Goal: Task Accomplishment & Management: Manage account settings

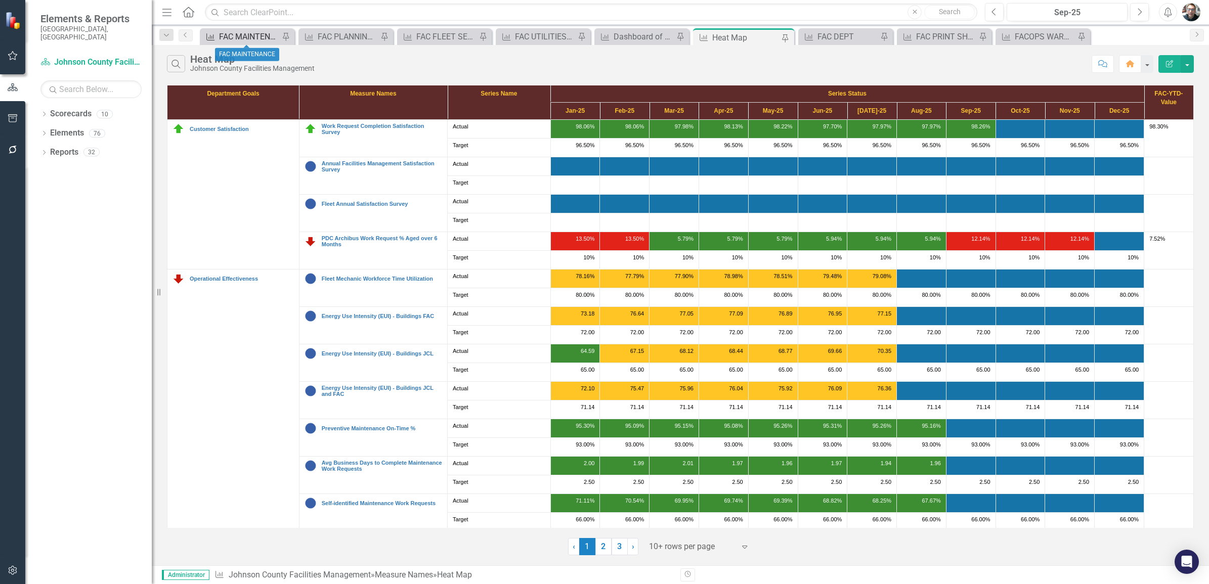
click at [259, 36] on div "FAC MAINTENANCE" at bounding box center [249, 36] width 60 height 13
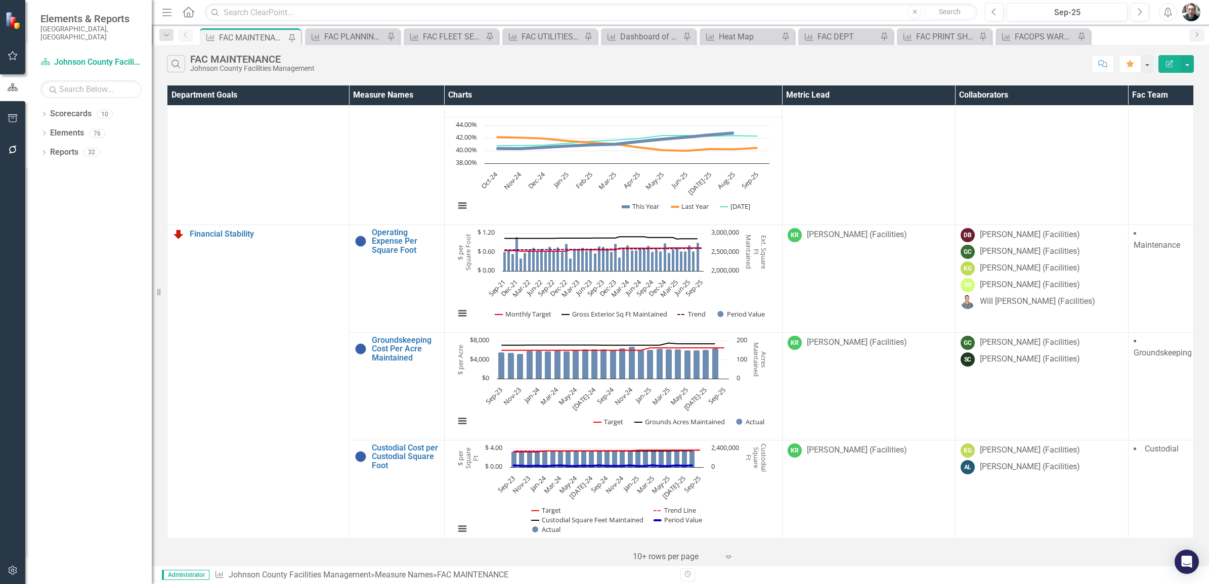
scroll to position [885, 0]
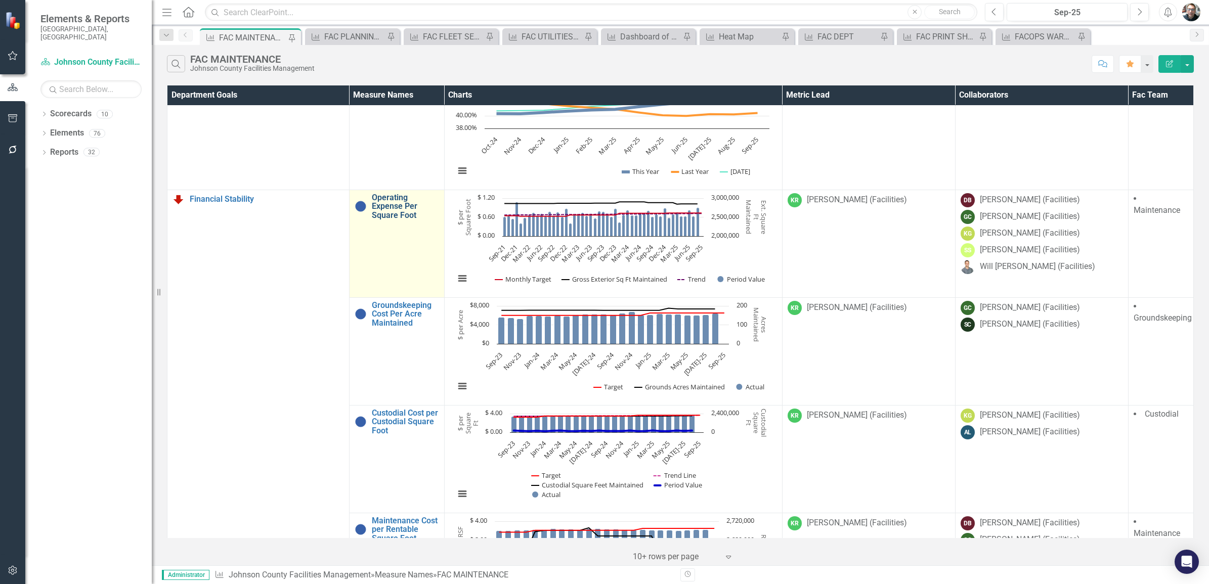
click at [390, 216] on link "Operating Expense Per Square Foot" at bounding box center [405, 206] width 67 height 27
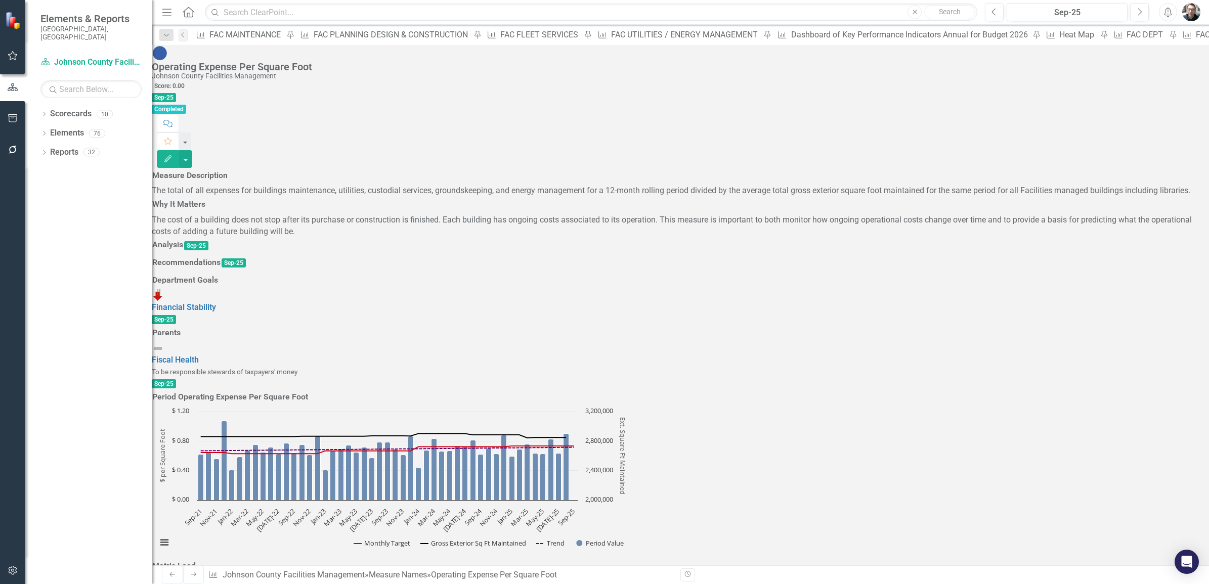
scroll to position [1264, 0]
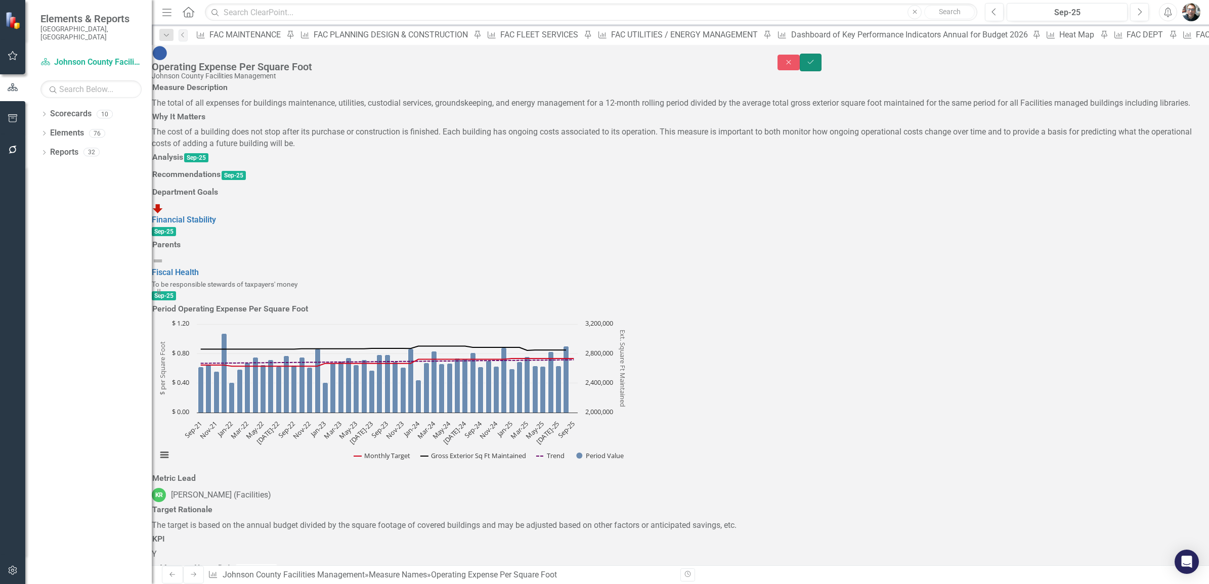
click at [815, 59] on icon "Save" at bounding box center [810, 62] width 9 height 7
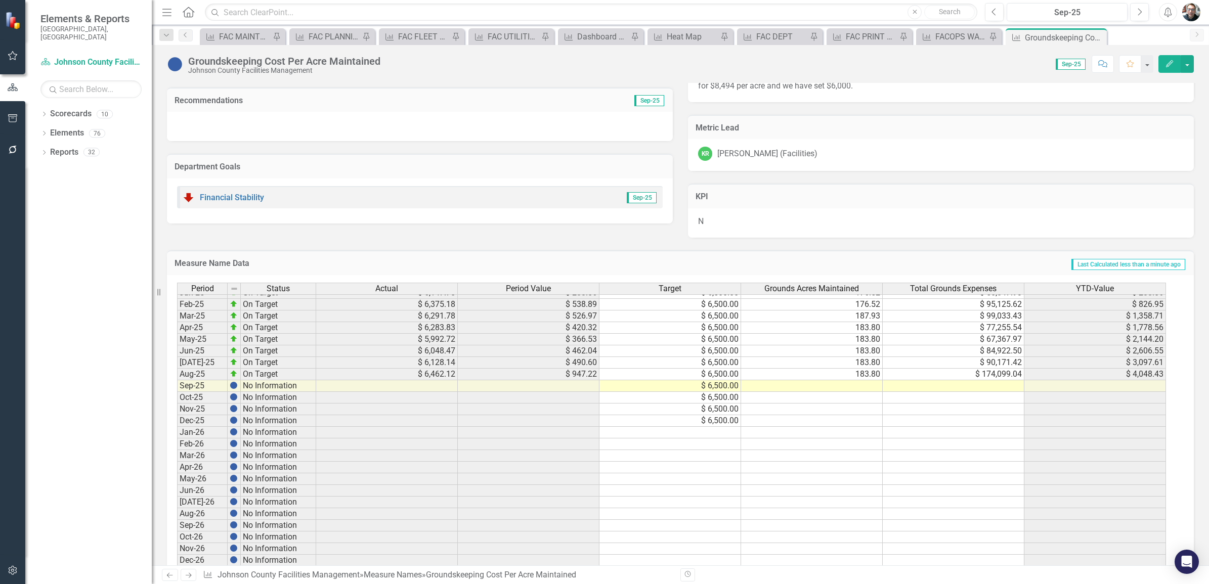
scroll to position [1220, 0]
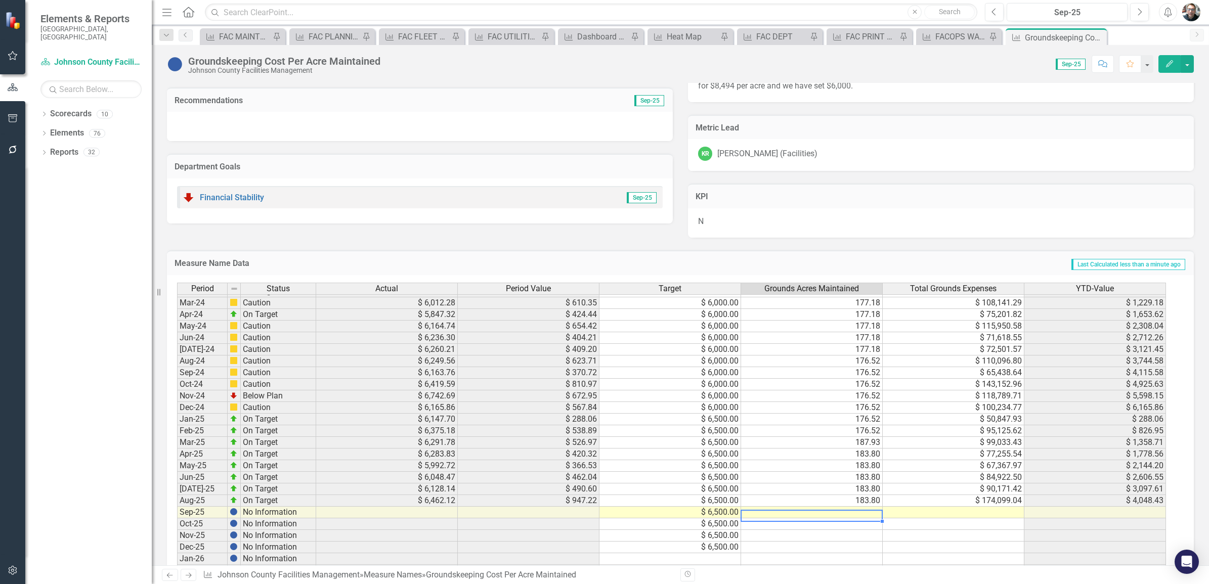
click at [851, 513] on tbody "Jan-24 On Target $ 5,947.62 $ 307.03 $ 6,000.00 177.18 $ 54,399.34 $ 307.03 Feb…" at bounding box center [671, 547] width 989 height 547
click at [853, 515] on td at bounding box center [812, 513] width 142 height 12
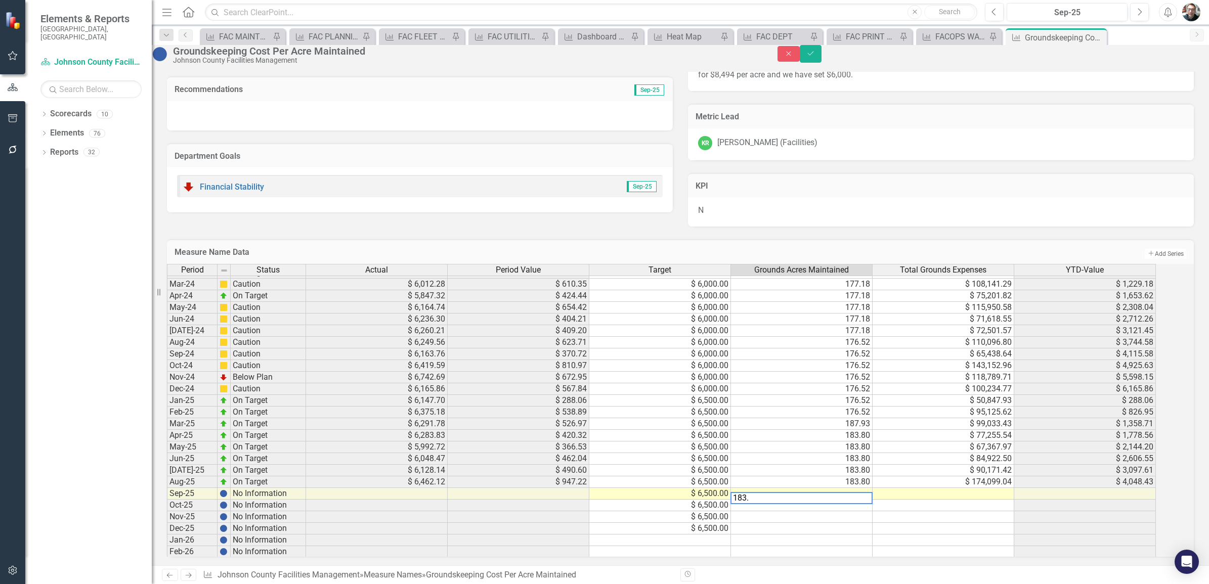
type textarea "183.8"
type textarea "94780.95"
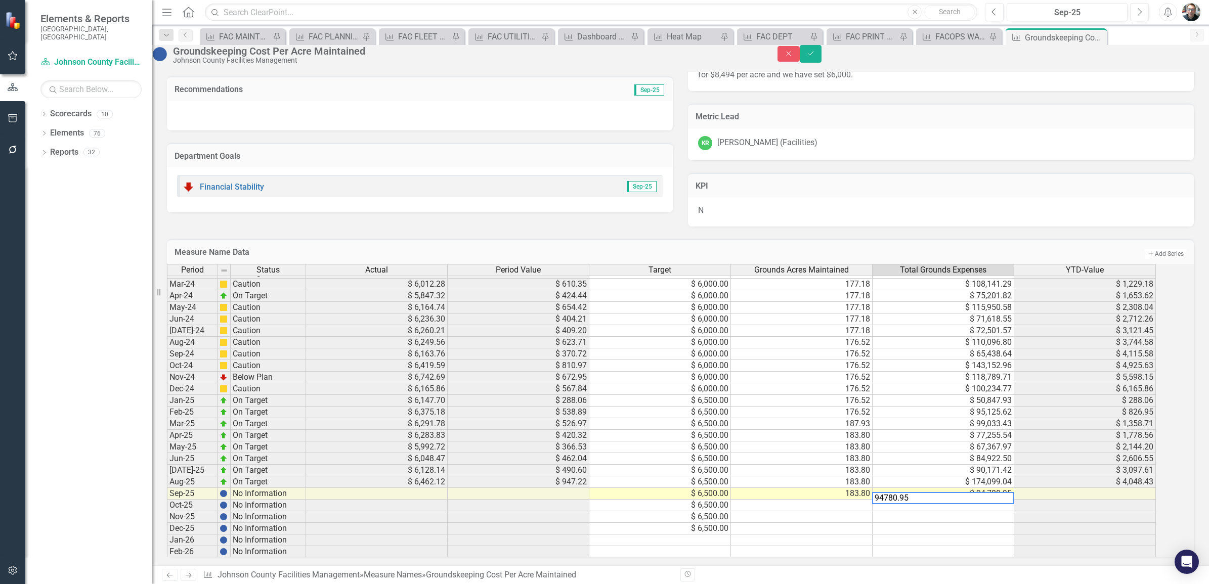
click at [938, 511] on td at bounding box center [943, 506] width 142 height 12
click at [815, 57] on icon "Save" at bounding box center [810, 53] width 9 height 7
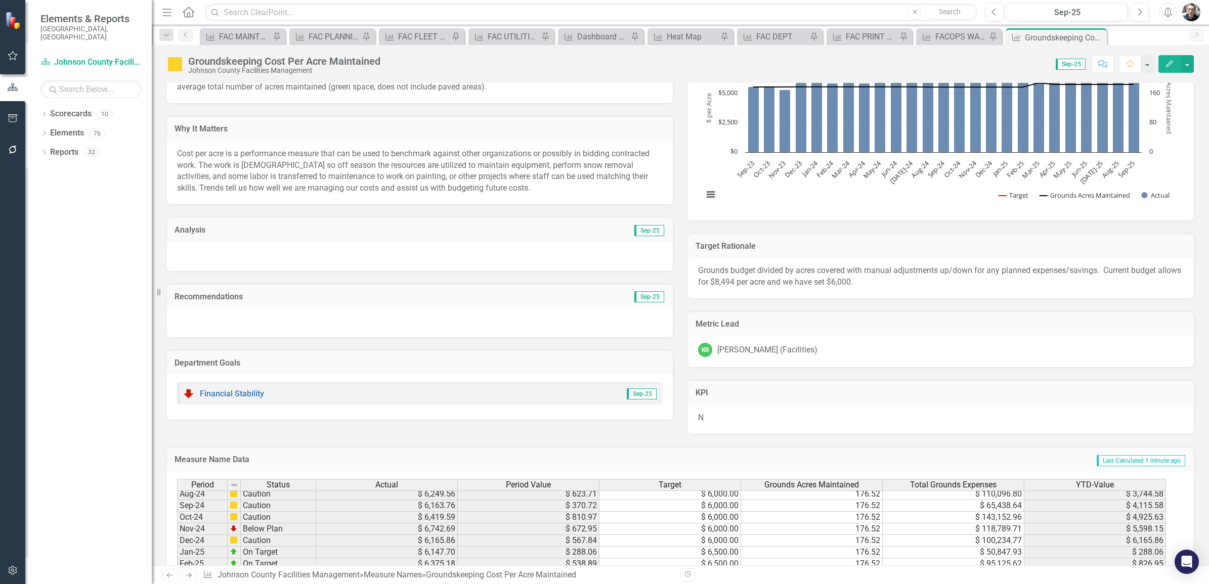
scroll to position [54, 0]
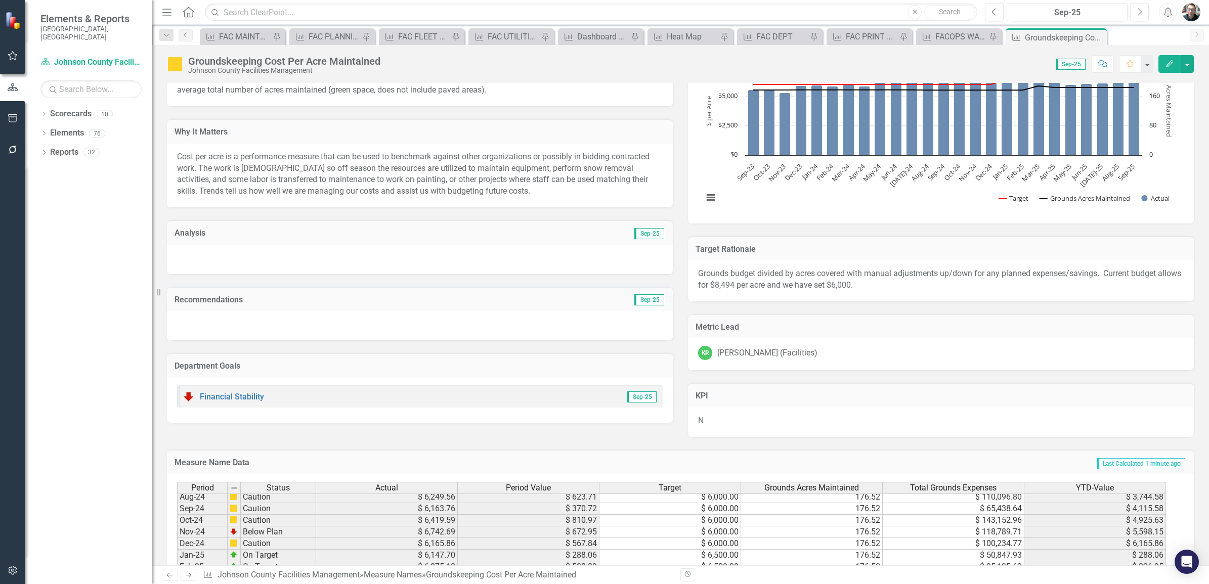
click at [204, 231] on h3 "Analysis" at bounding box center [296, 233] width 245 height 9
click at [205, 231] on h3 "Analysis" at bounding box center [296, 233] width 245 height 9
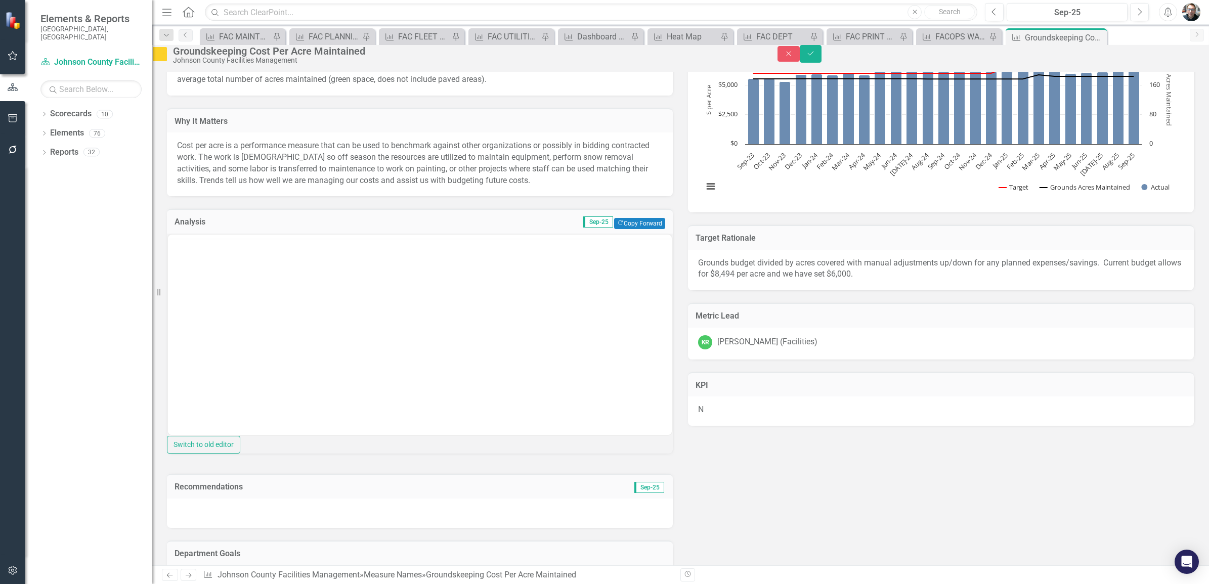
scroll to position [0, 0]
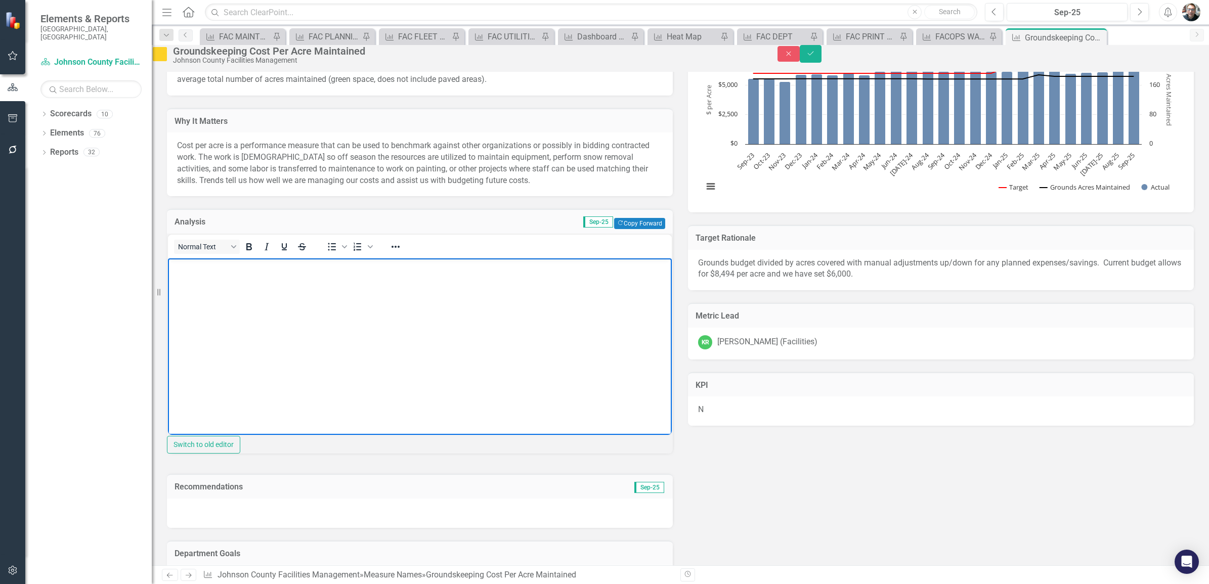
click at [257, 294] on body "Rich Text Area. Press ALT-0 for help." at bounding box center [420, 334] width 504 height 152
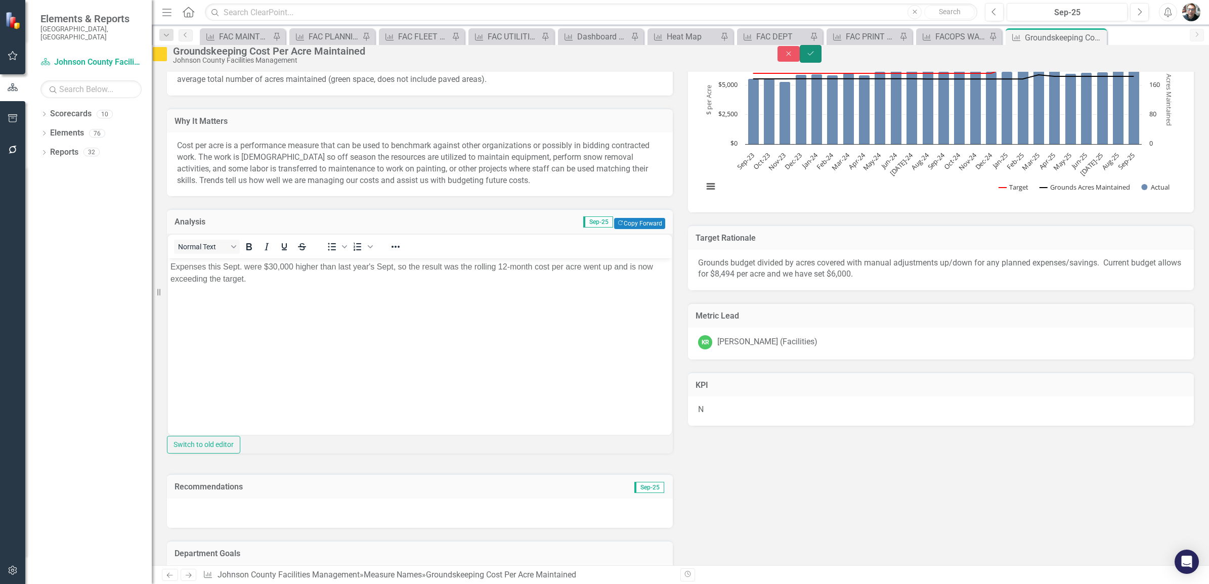
click at [815, 57] on icon "Save" at bounding box center [810, 53] width 9 height 7
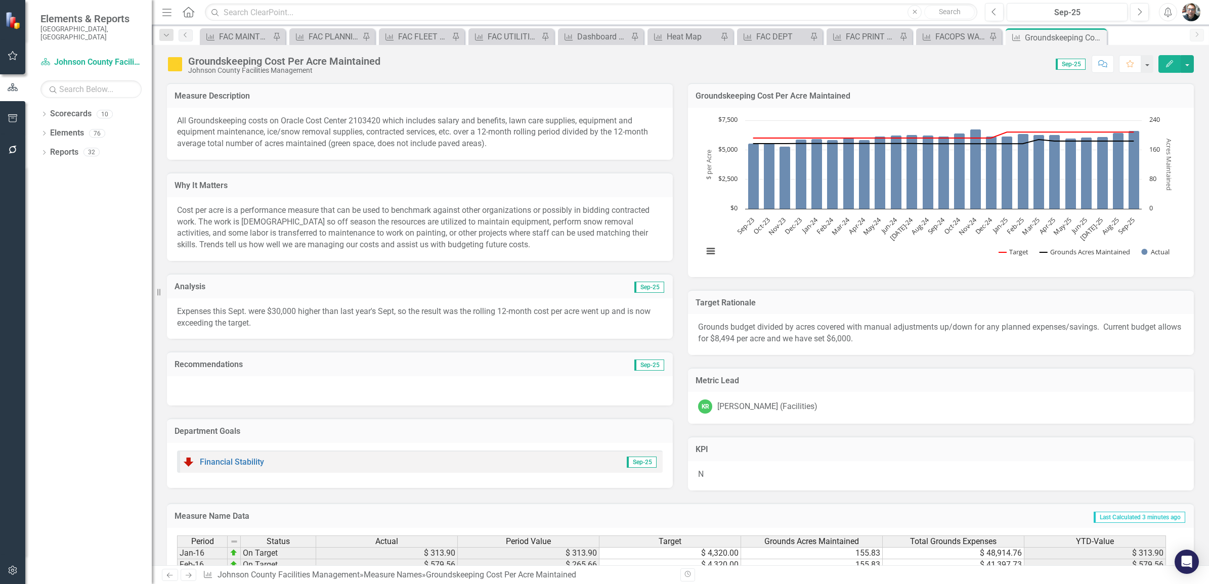
click at [271, 324] on p "Expenses this Sept. were $30,000 higher than last year's Sept, so the result wa…" at bounding box center [419, 317] width 485 height 23
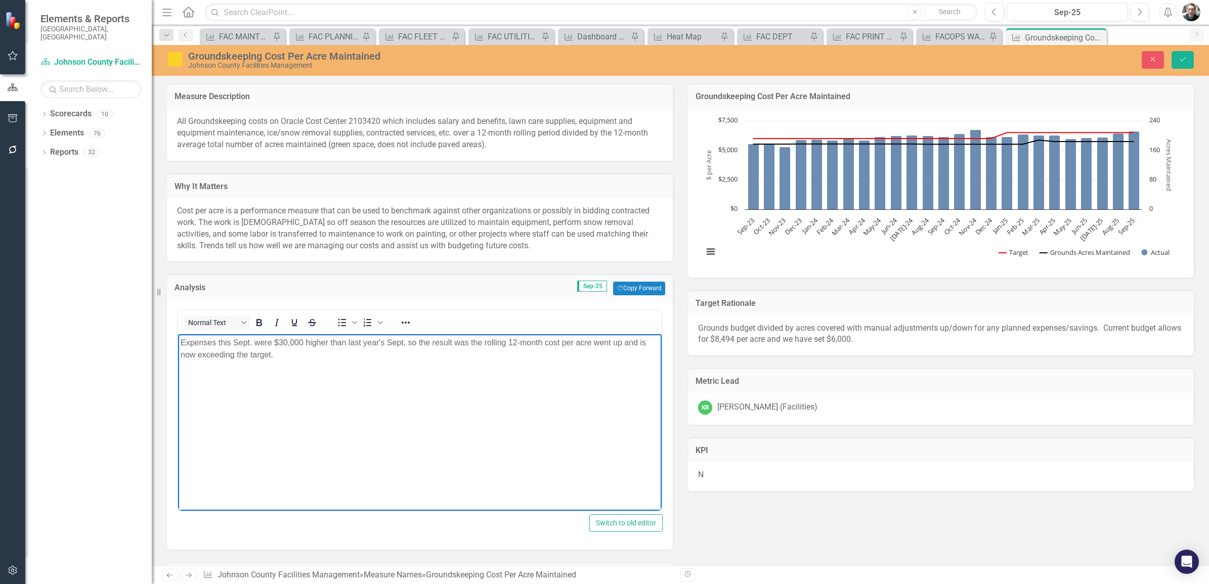
click at [298, 357] on p "Expenses this Sept. were $30,000 higher than last year's Sept, so the result wa…" at bounding box center [420, 348] width 478 height 24
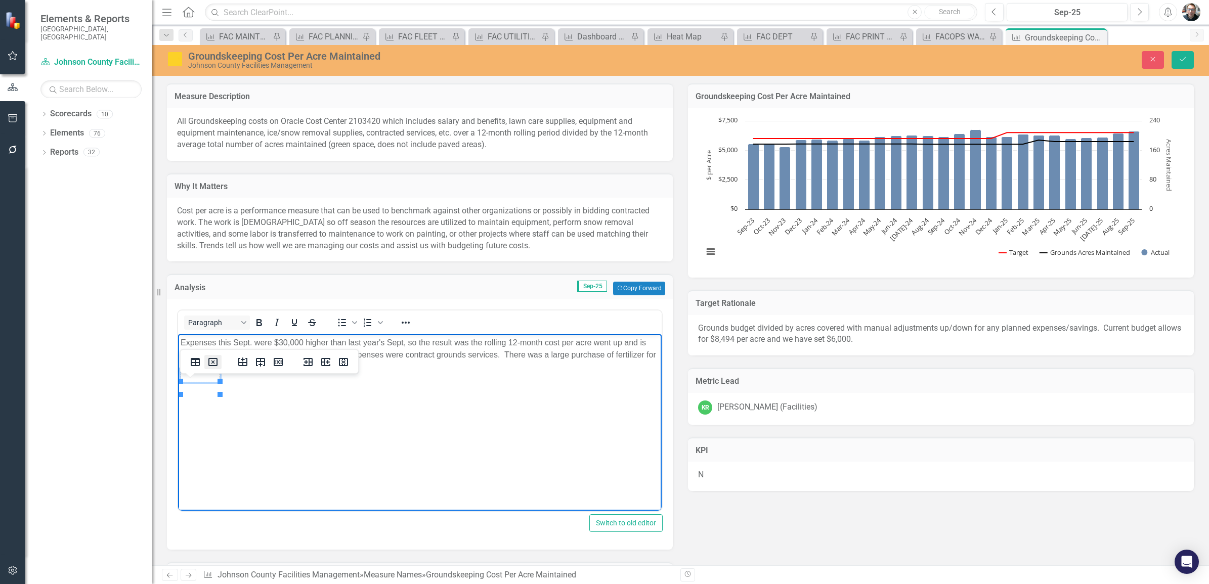
click at [213, 362] on icon "Delete table" at bounding box center [213, 363] width 4 height 4
click at [200, 361] on p "Expenses this Sept. were $30,000 higher than last year's Sept, so the result wa…" at bounding box center [420, 348] width 478 height 24
click at [410, 485] on html "Expenses this Sept. were $30,000 higher than last year's Sept, so the result wa…" at bounding box center [419, 410] width 483 height 152
drag, startPoint x: 506, startPoint y: 354, endPoint x: 589, endPoint y: 364, distance: 84.0
click at [589, 364] on p "Expenses this Sept. were $30,000 higher than last year's Sept, so the result wa…" at bounding box center [420, 354] width 478 height 36
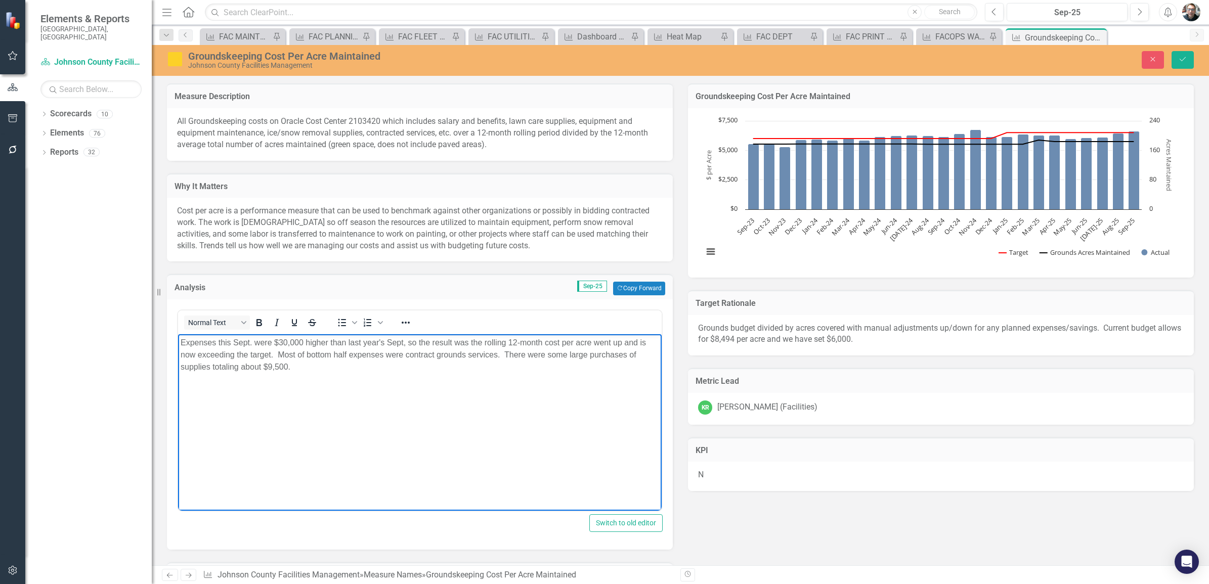
click at [363, 370] on p "Expenses this Sept. were $30,000 higher than last year's Sept, so the result wa…" at bounding box center [420, 354] width 478 height 36
click at [278, 368] on p "Expenses this Sept. were $30,000 higher than last year's Sept, so the result wa…" at bounding box center [420, 354] width 478 height 36
click at [315, 366] on p "Expenses this Sept. were $30,000 higher than last year's Sept, so the result wa…" at bounding box center [420, 354] width 478 height 36
click at [327, 367] on p "Expenses this Sept. were $30,000 higher than last year's Sept, so the result wa…" at bounding box center [420, 354] width 478 height 36
click at [497, 354] on p "Expenses this Sept. were $30,000 higher than last year's Sept, so the result wa…" at bounding box center [420, 354] width 478 height 36
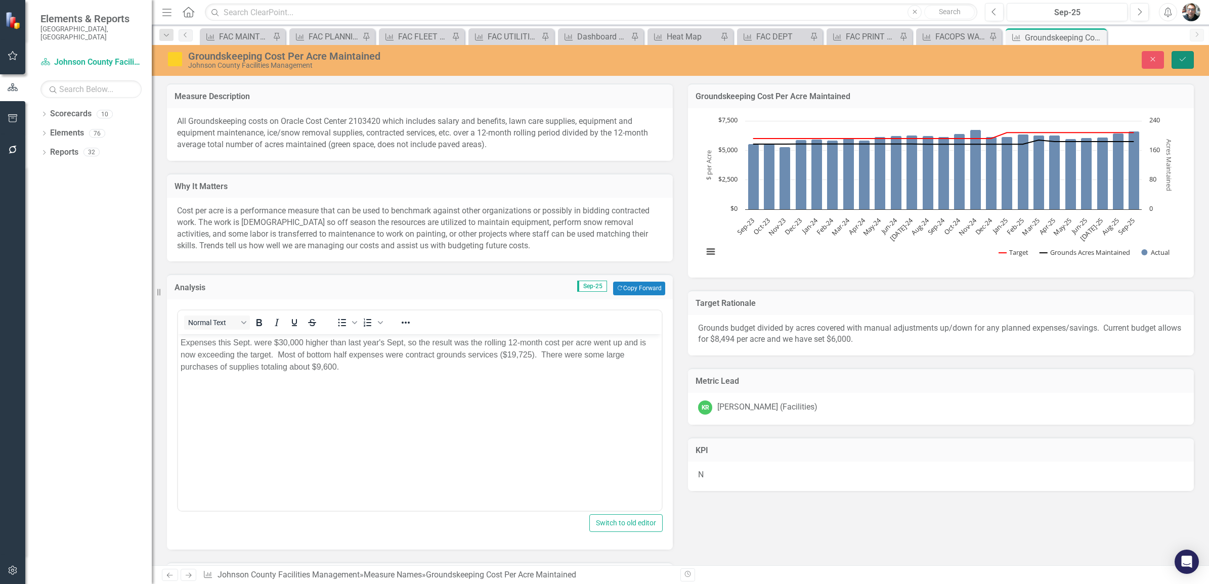
click at [1181, 55] on button "Save" at bounding box center [1182, 60] width 22 height 18
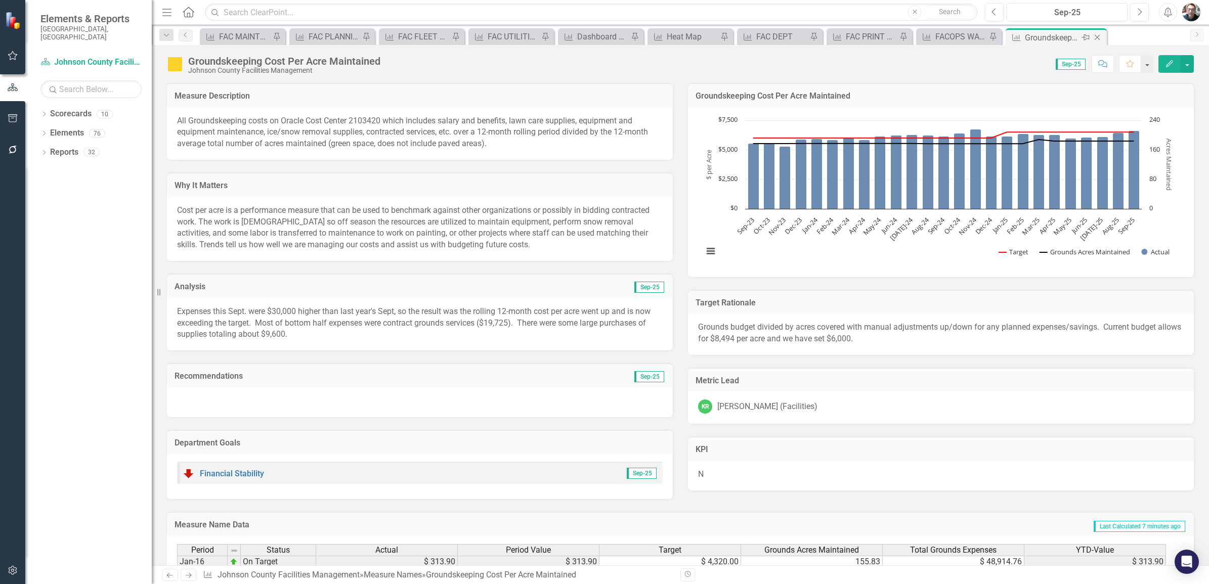
click at [1085, 36] on icon "Pin" at bounding box center [1085, 37] width 8 height 10
click at [380, 38] on icon "Pin" at bounding box center [383, 39] width 8 height 10
click at [1096, 37] on icon "Close" at bounding box center [1097, 37] width 10 height 8
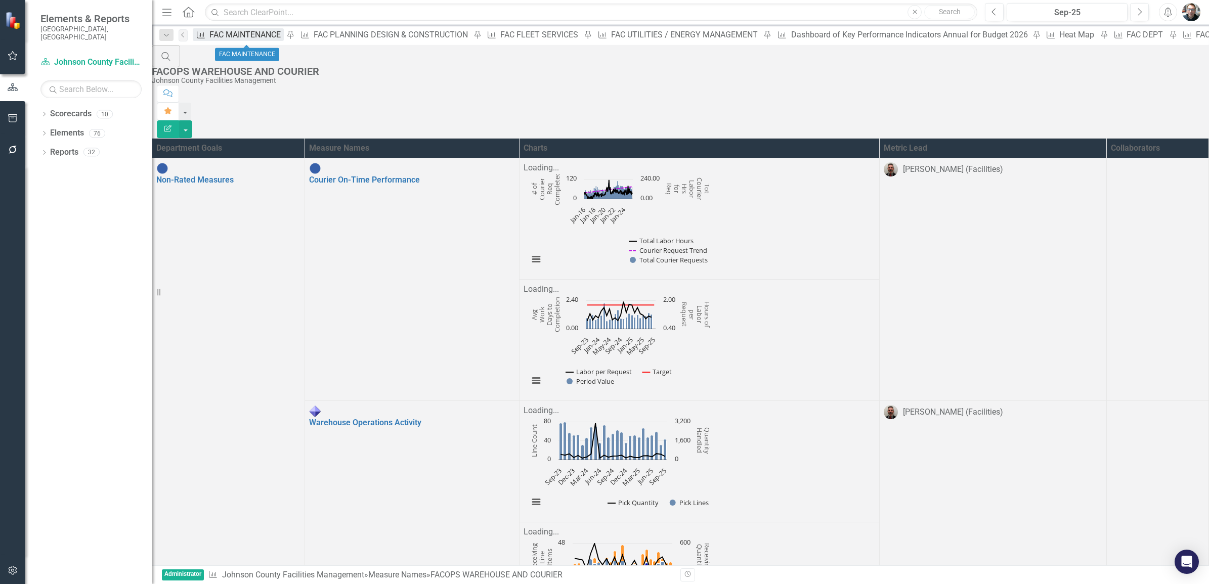
click at [237, 38] on div "FAC MAINTENANCE" at bounding box center [246, 34] width 74 height 13
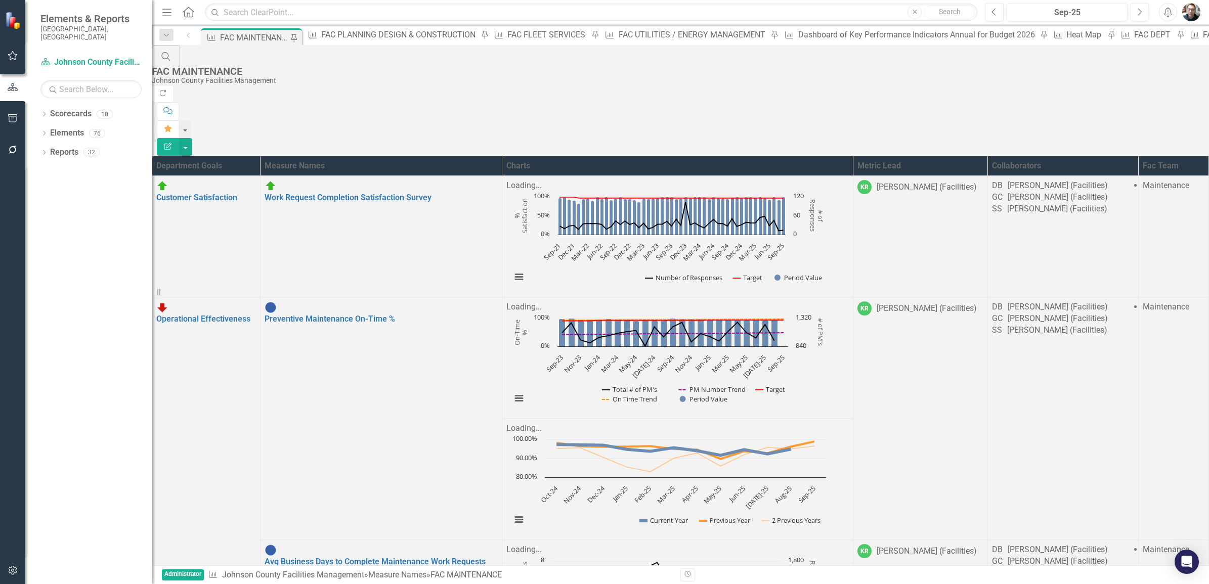
scroll to position [948, 0]
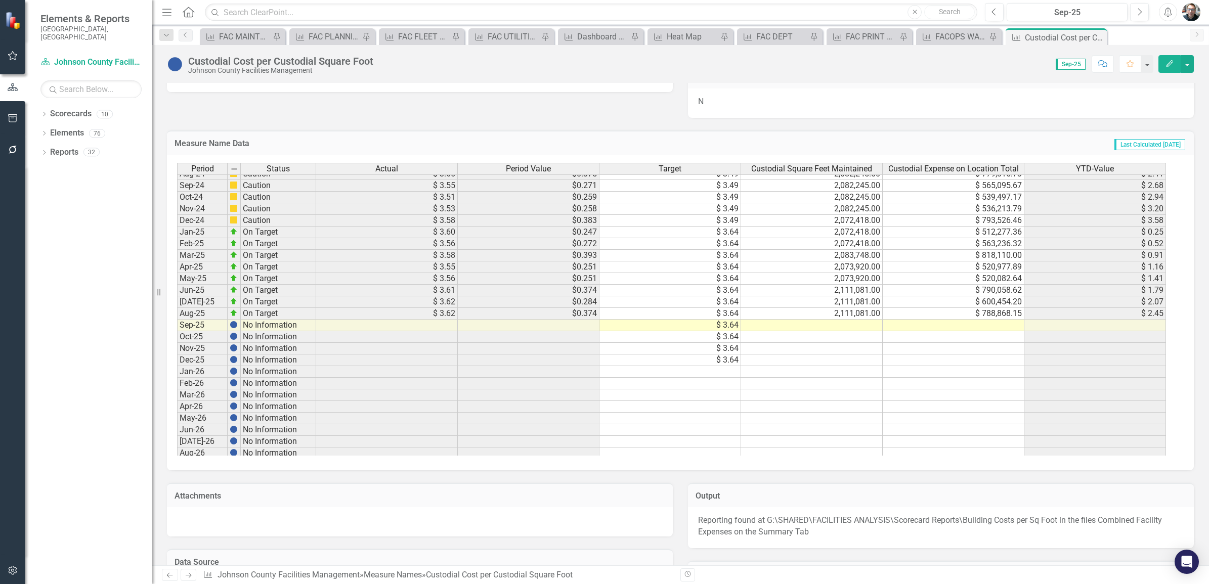
click at [848, 329] on tbody "Feb-23 On Target $ 3.13 $0.286 $ 3.24 2,051,041.00 $ 585,972.80 $ 0.48 Mar-23 O…" at bounding box center [671, 238] width 989 height 559
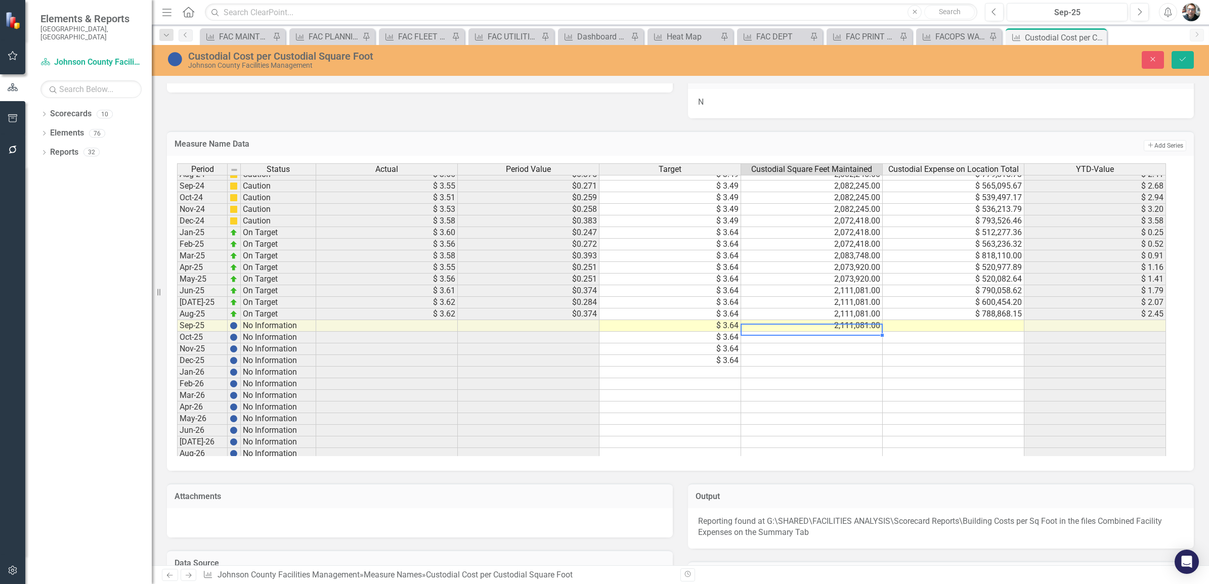
click at [958, 329] on td at bounding box center [953, 326] width 142 height 12
click at [947, 325] on td at bounding box center [953, 326] width 142 height 12
type textarea "633915.66"
click at [1181, 59] on icon "Save" at bounding box center [1182, 59] width 9 height 7
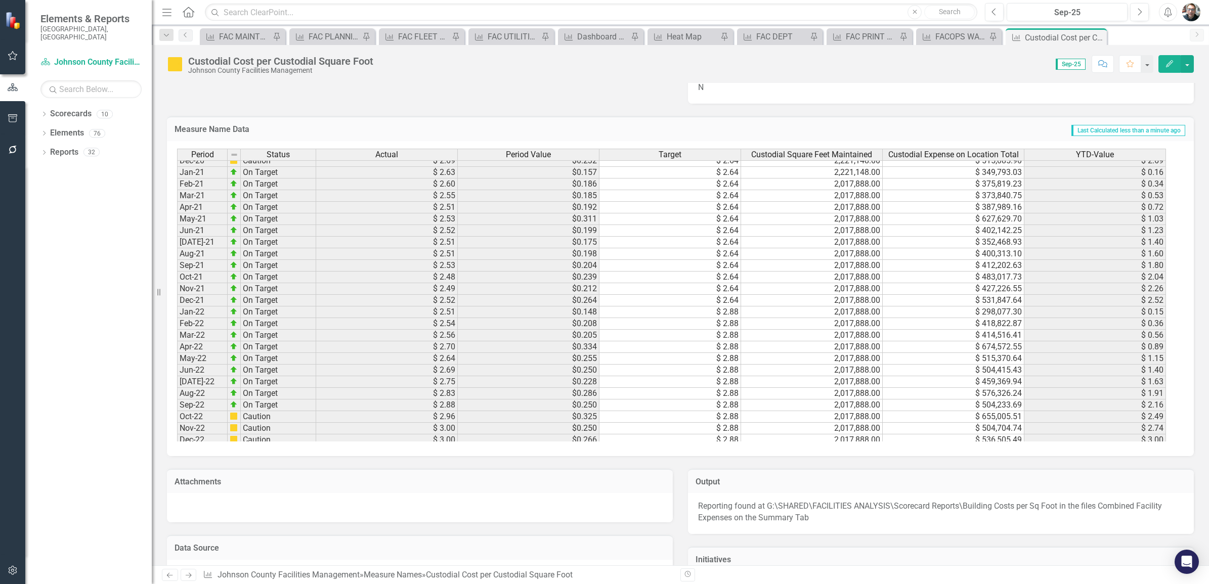
scroll to position [815, 0]
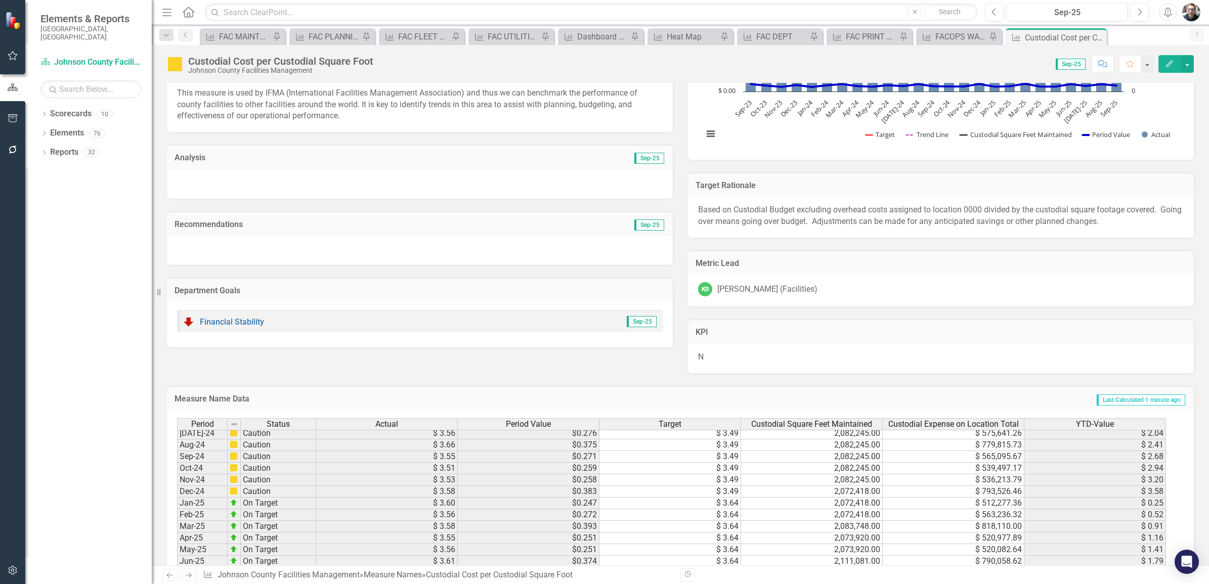
click at [193, 158] on h3 "Analysis" at bounding box center [296, 157] width 245 height 9
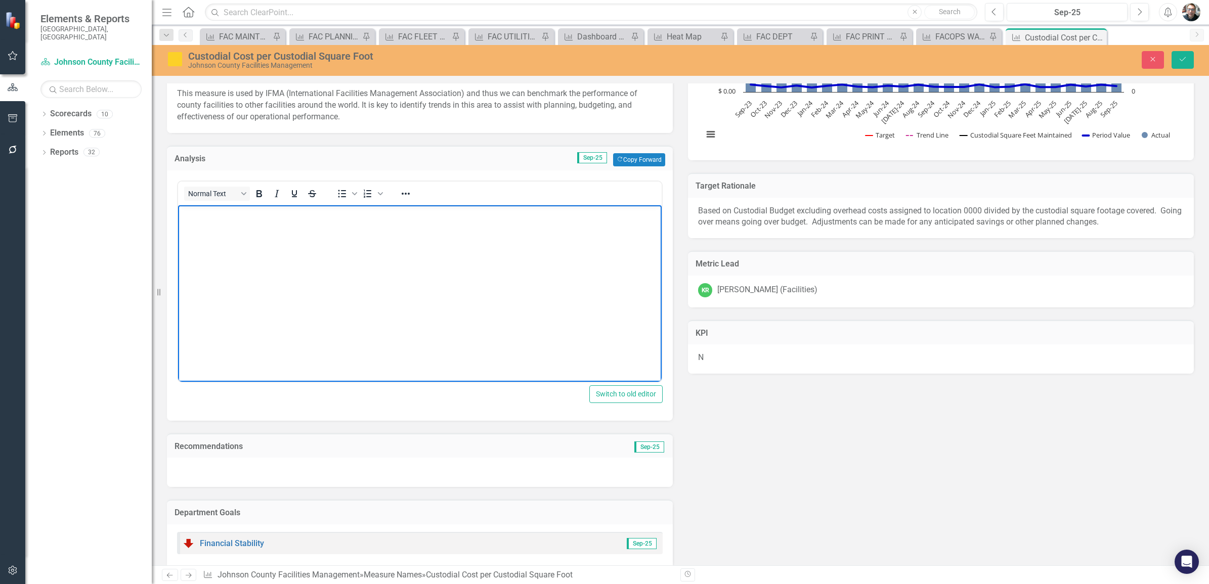
click at [220, 223] on body "Rich Text Area. Press ALT-0 for help." at bounding box center [419, 281] width 483 height 152
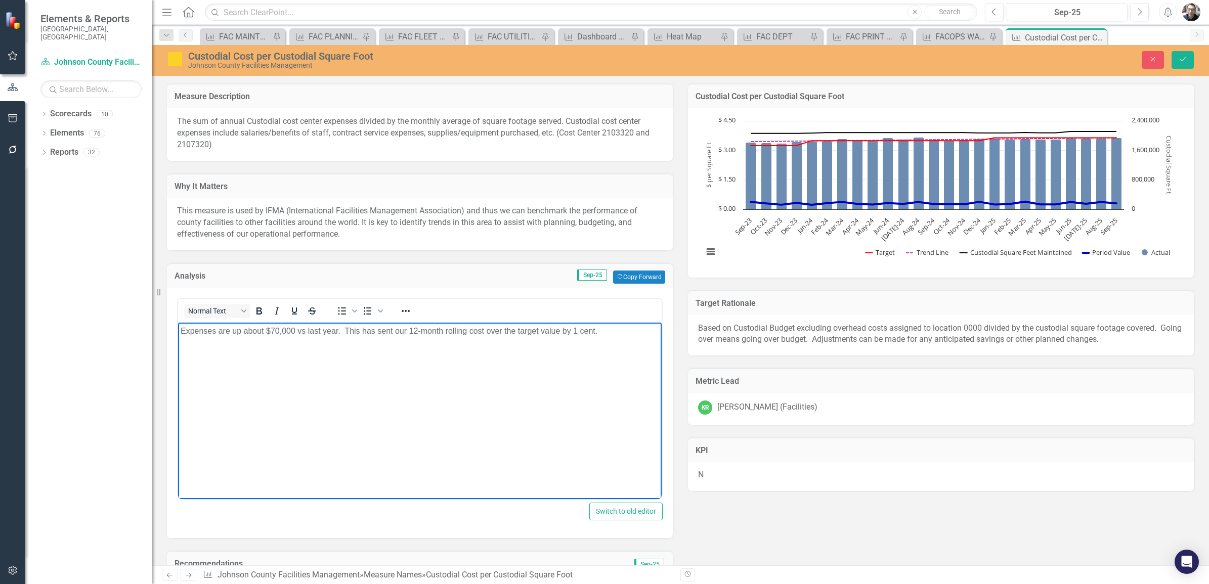
scroll to position [1201, 0]
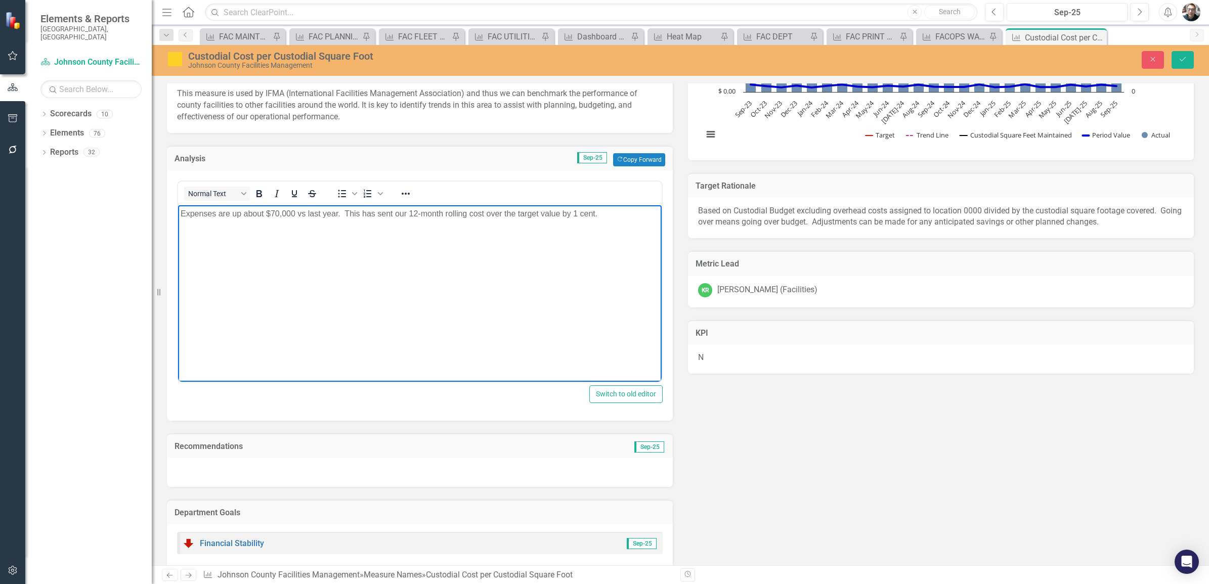
click at [608, 217] on p "Expenses are up about $70,000 vs last year. This has sent our 12-month rolling …" at bounding box center [420, 213] width 478 height 12
click at [374, 227] on p "Expenses are up about $70,000 vs last year. This has sent our 12-month rolling …" at bounding box center [420, 219] width 478 height 24
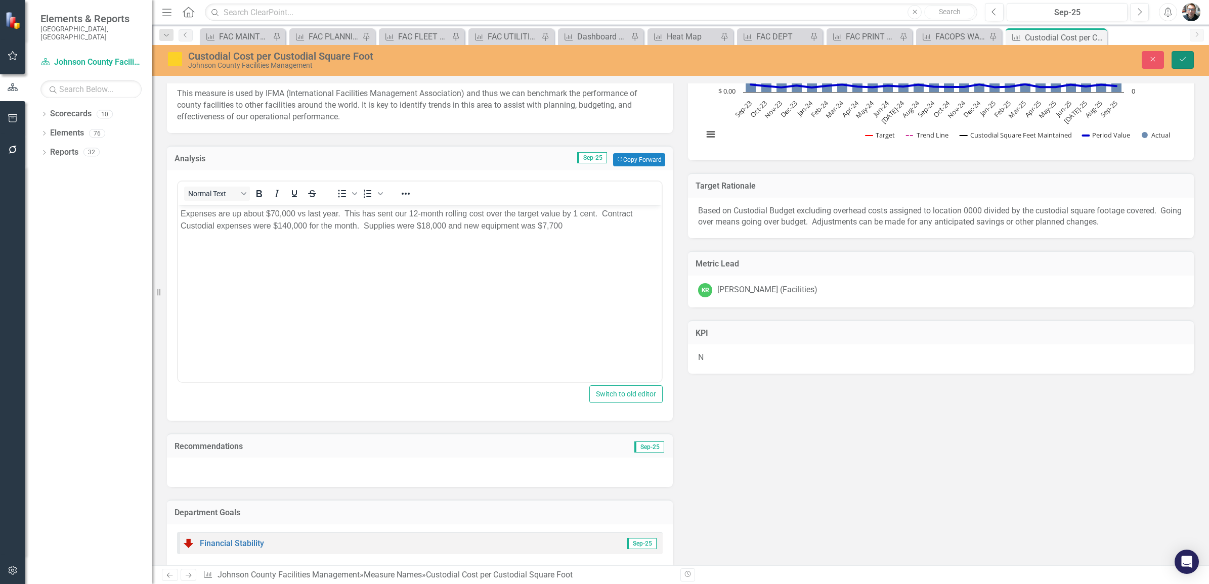
click at [1181, 58] on icon "Save" at bounding box center [1182, 59] width 9 height 7
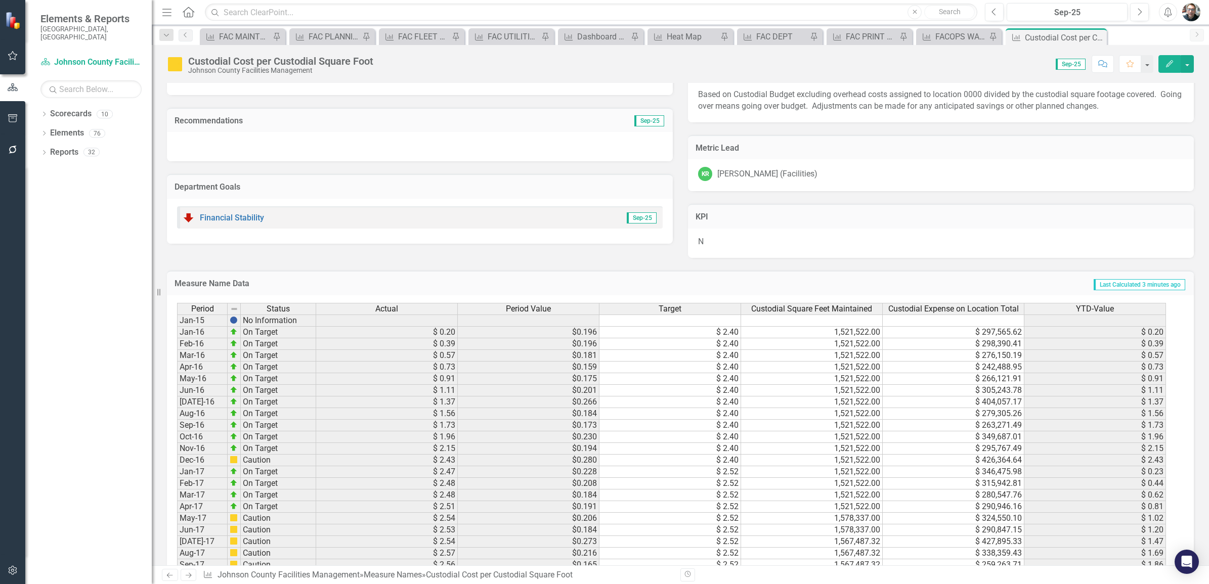
scroll to position [253, 0]
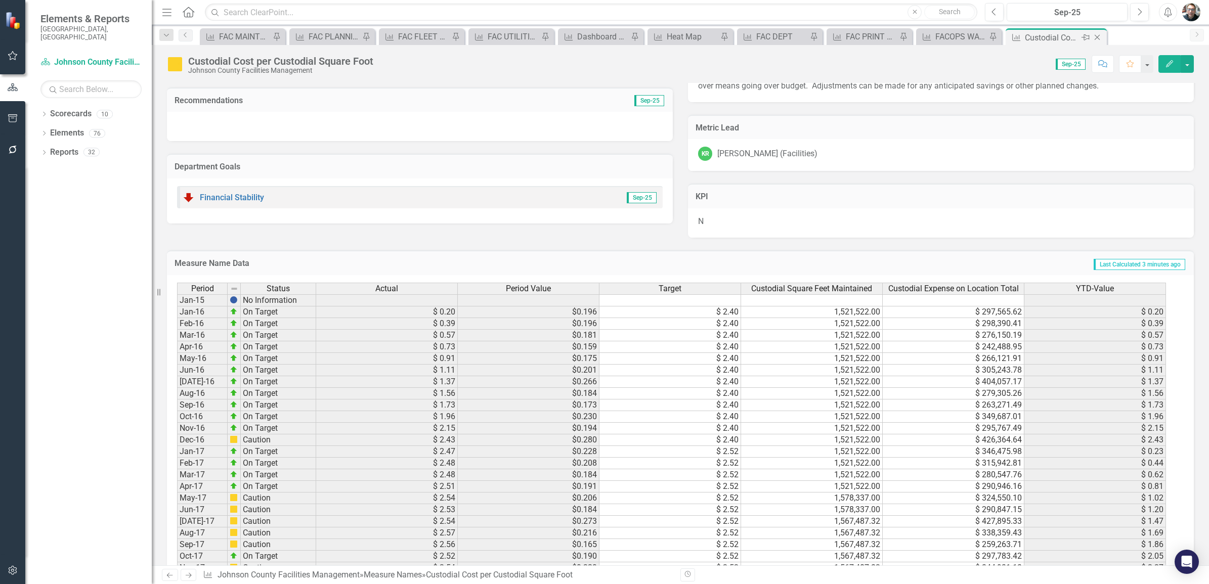
click at [1086, 38] on icon "Pin" at bounding box center [1085, 37] width 8 height 10
drag, startPoint x: 379, startPoint y: 36, endPoint x: 390, endPoint y: 57, distance: 22.8
click at [379, 36] on icon at bounding box center [382, 38] width 6 height 8
click at [1096, 36] on icon "Close" at bounding box center [1097, 37] width 10 height 8
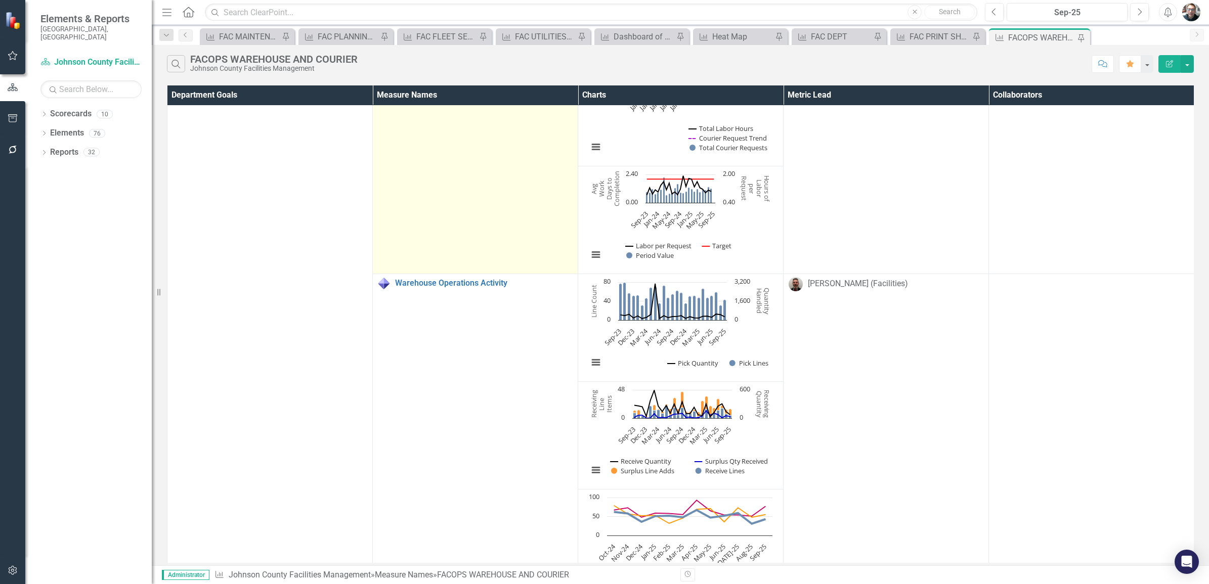
scroll to position [90, 0]
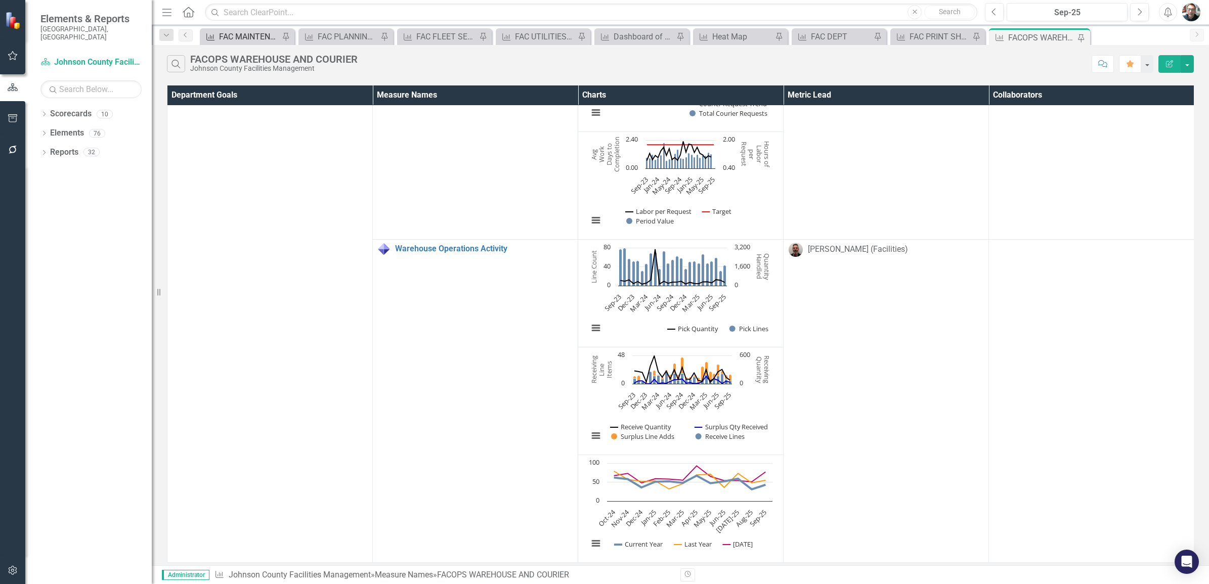
click at [251, 39] on div "FAC MAINTENANCE" at bounding box center [249, 36] width 60 height 13
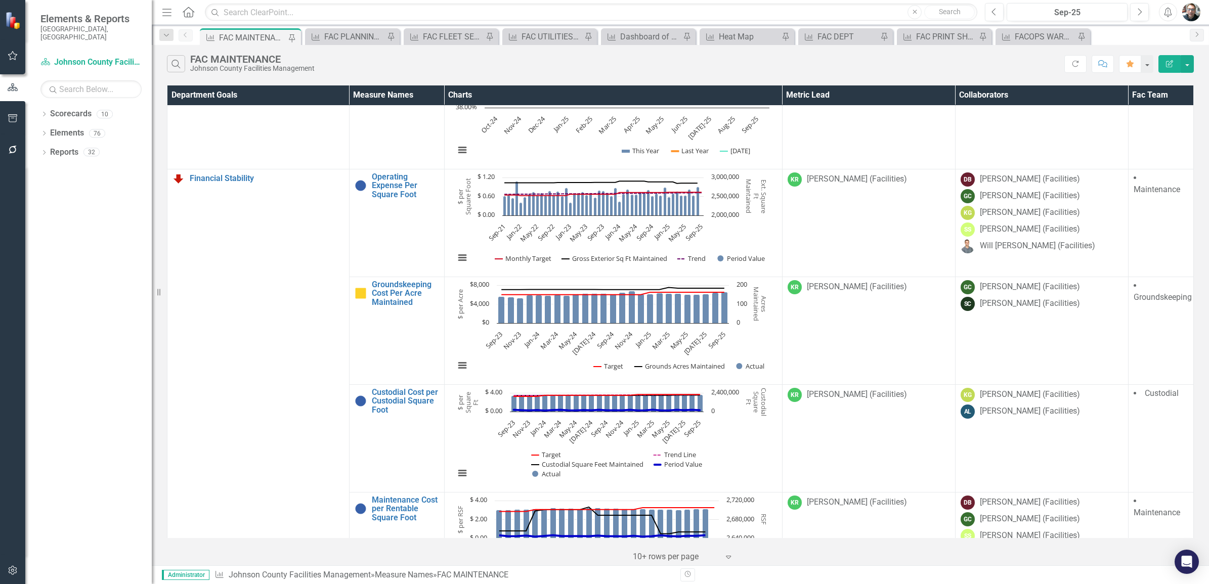
scroll to position [971, 0]
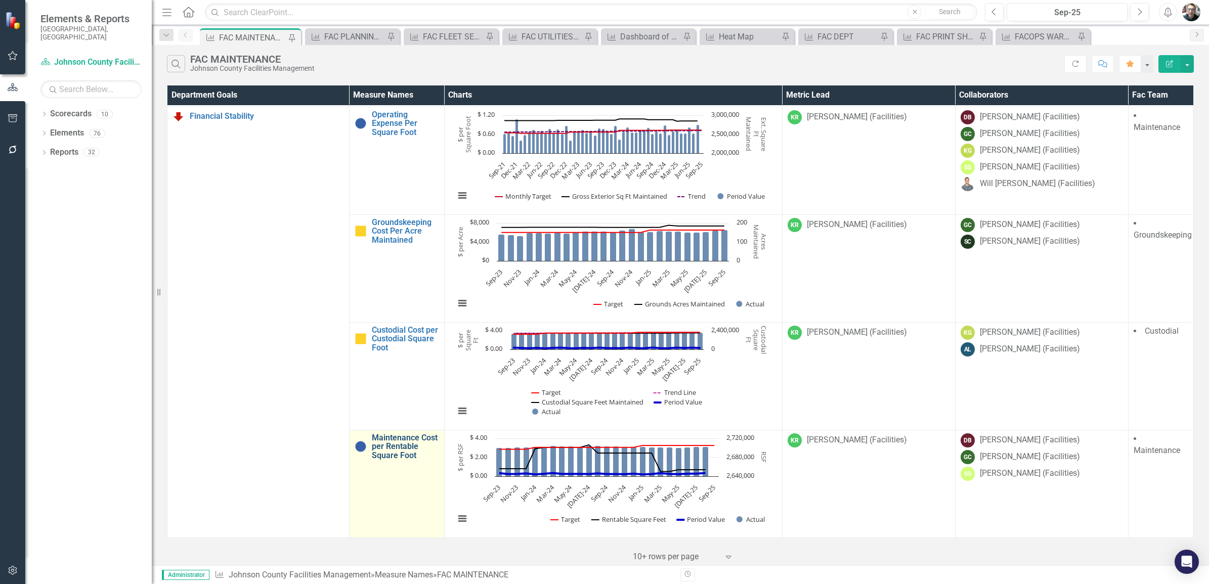
click at [393, 445] on link "Maintenance Cost per Rentable Square Foot" at bounding box center [405, 446] width 67 height 27
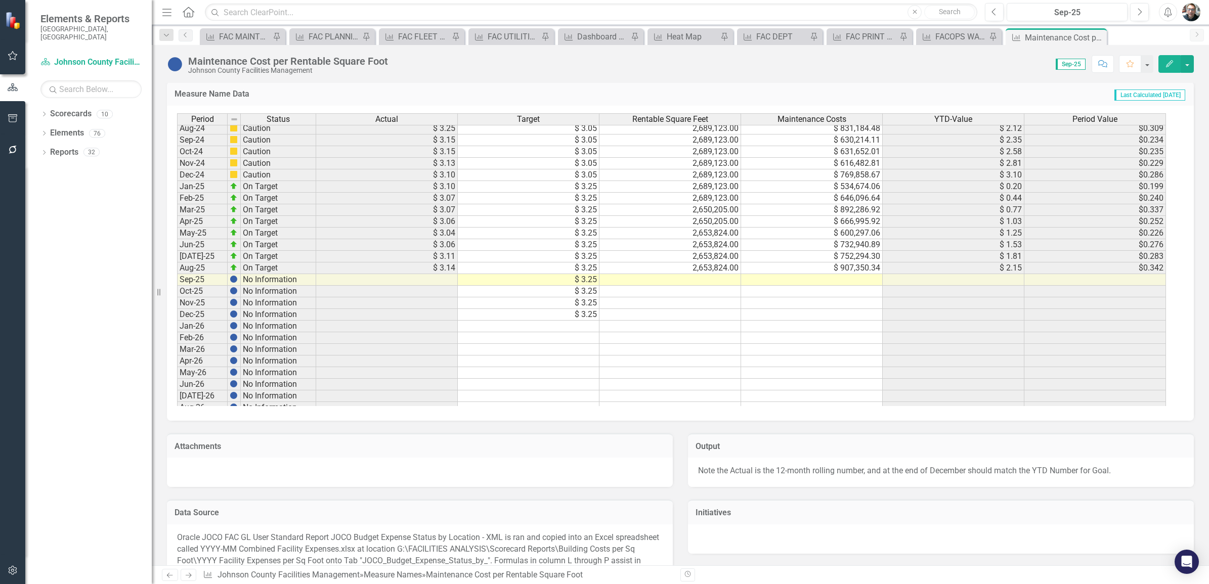
scroll to position [442, 0]
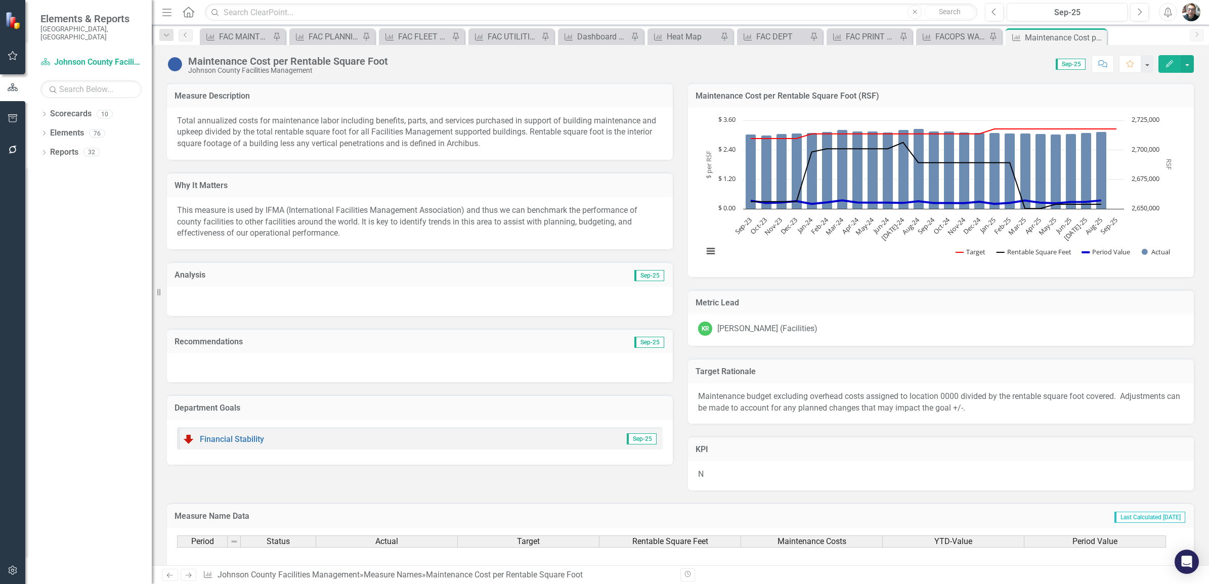
scroll to position [1201, 0]
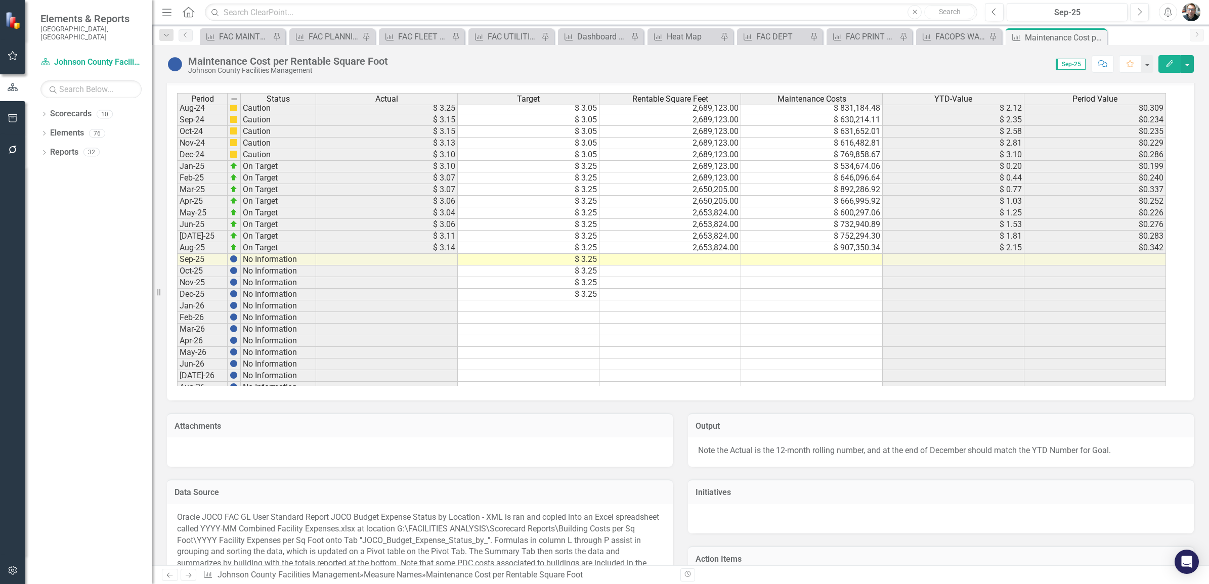
click at [700, 261] on tbody "Apr-23 Caution $ 2.91 $ 2.86 2,650,220.00 $ 823,947.95 $ 0.97 $0.311 May-23 Cau…" at bounding box center [671, 189] width 989 height 547
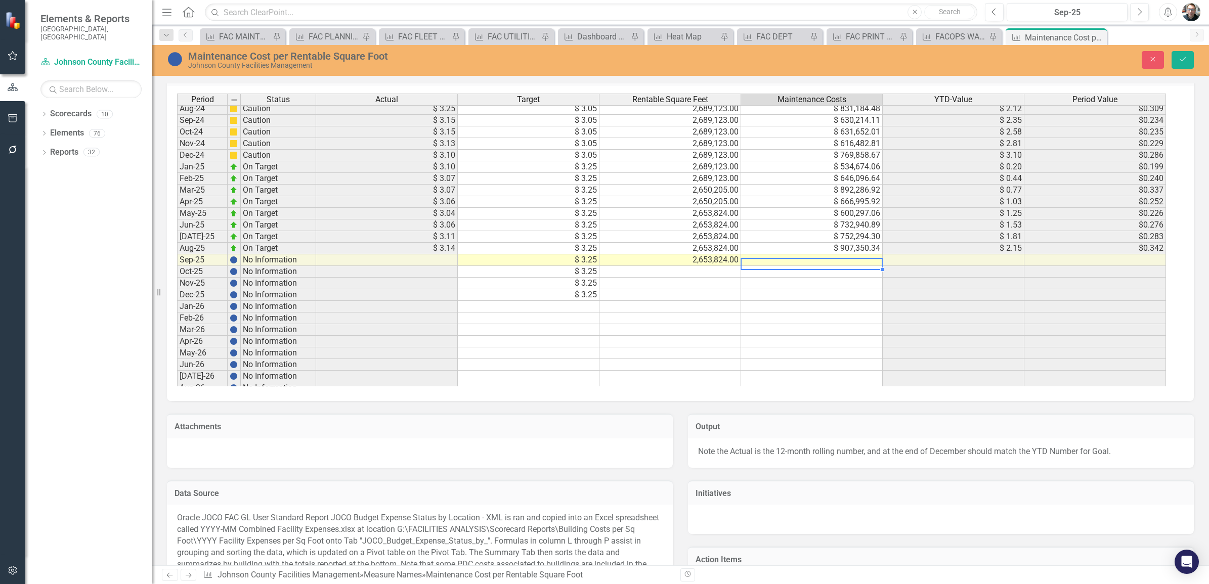
click at [803, 260] on td at bounding box center [812, 260] width 142 height 12
click at [794, 261] on td at bounding box center [812, 260] width 142 height 12
type textarea "731658.59"
click at [1176, 59] on button "Save" at bounding box center [1182, 60] width 22 height 18
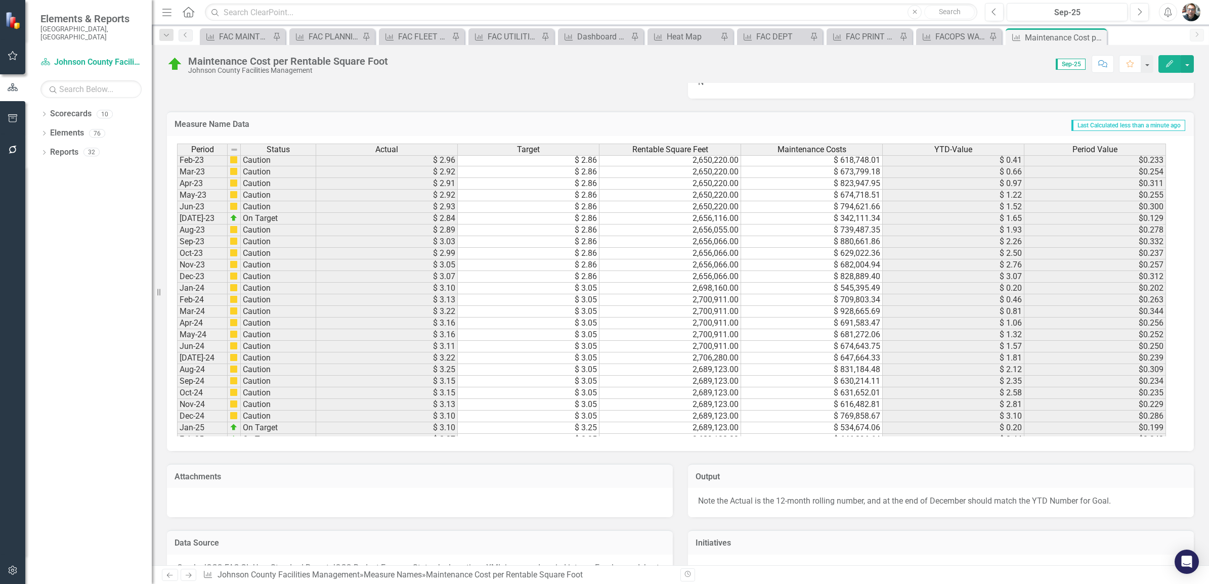
scroll to position [1035, 0]
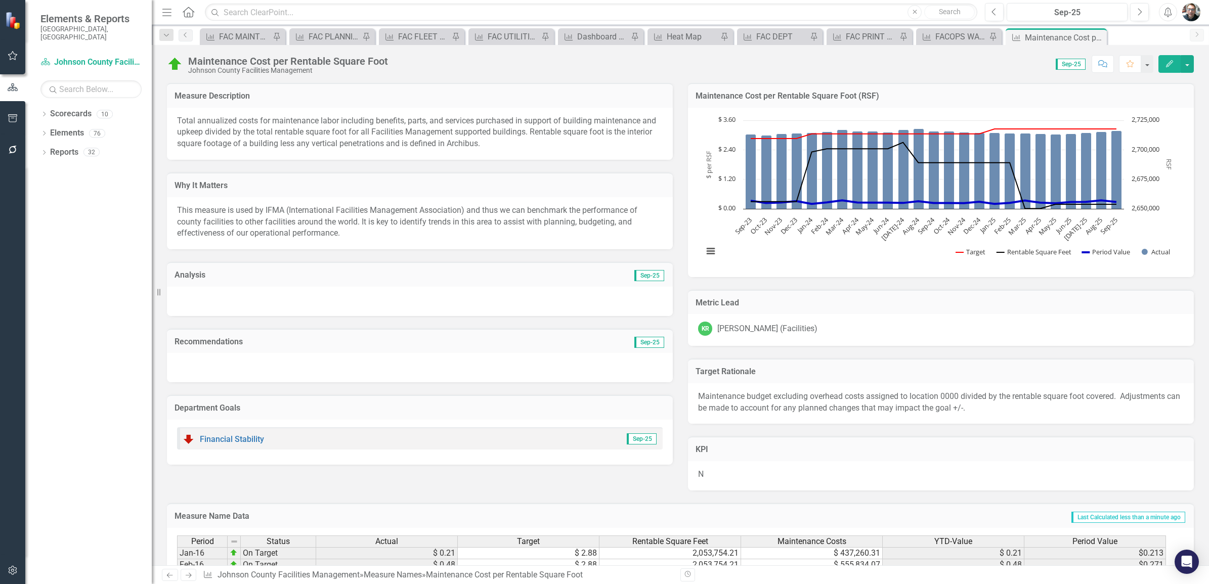
click at [196, 279] on td "Analysis" at bounding box center [296, 276] width 245 height 13
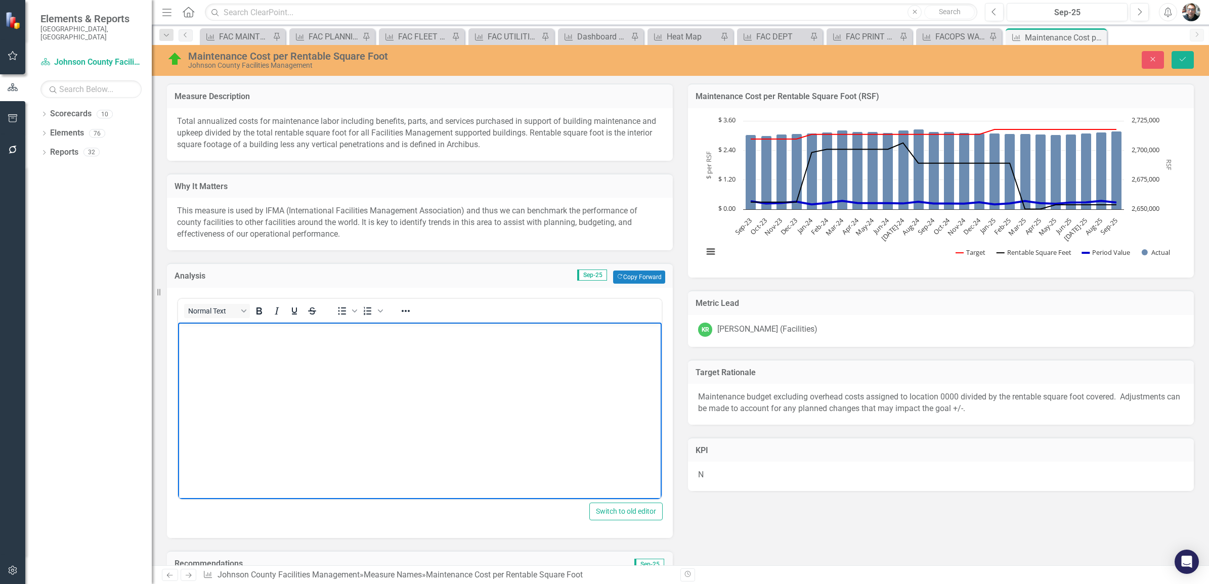
click at [229, 363] on body "Rich Text Area. Press ALT-0 for help." at bounding box center [419, 398] width 483 height 152
click at [419, 332] on p "Expenses were $100,000 higher than the same month last year." at bounding box center [420, 331] width 478 height 12
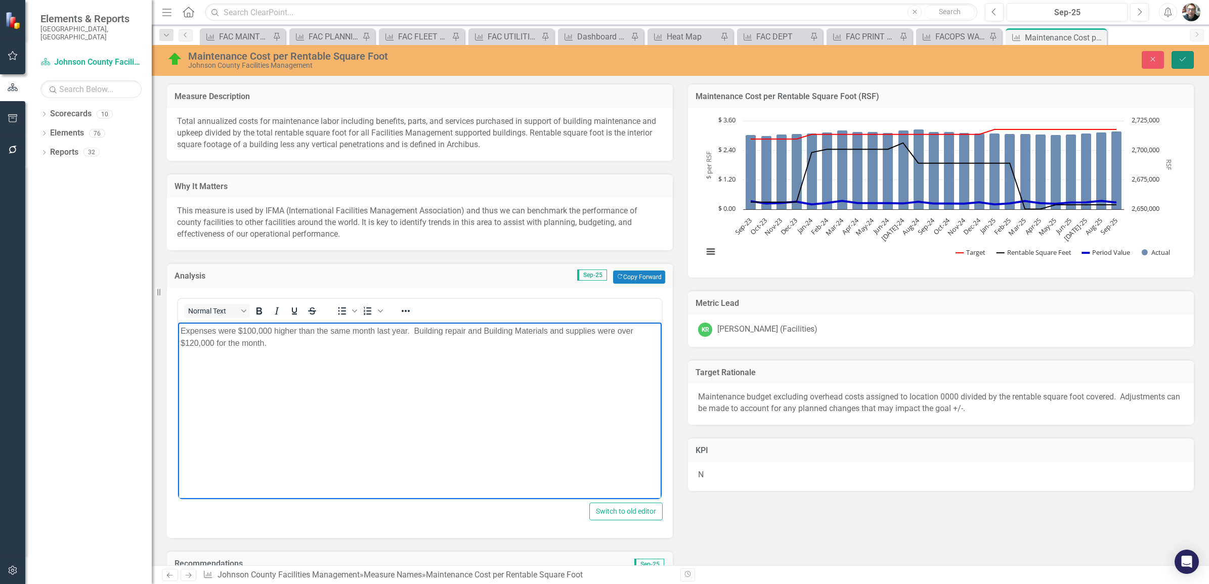
click at [1189, 62] on button "Save" at bounding box center [1182, 60] width 22 height 18
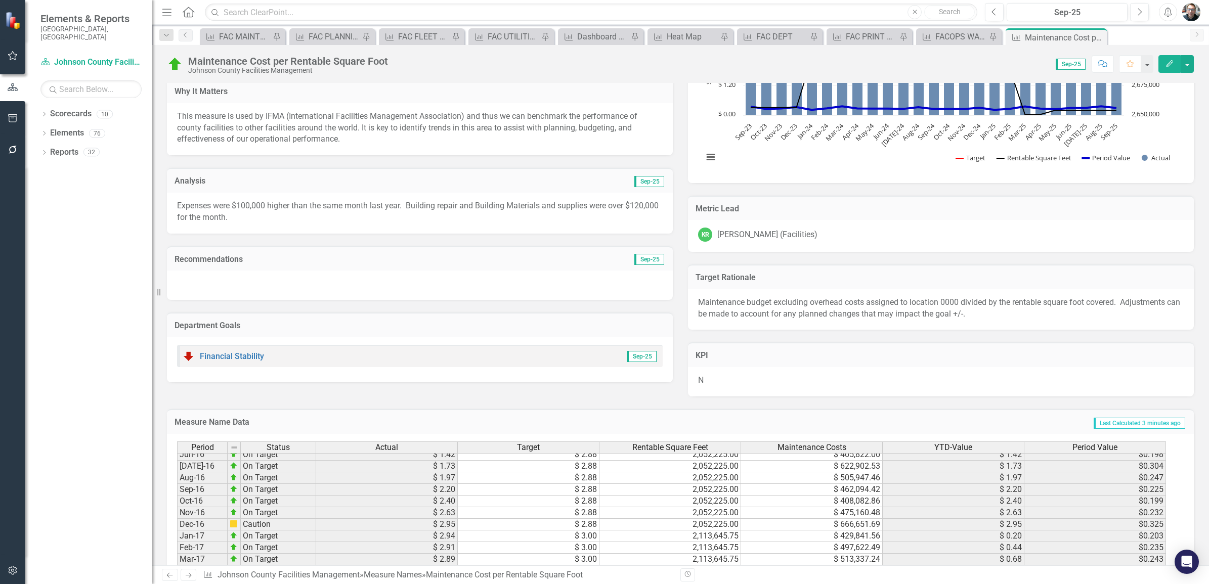
scroll to position [0, 0]
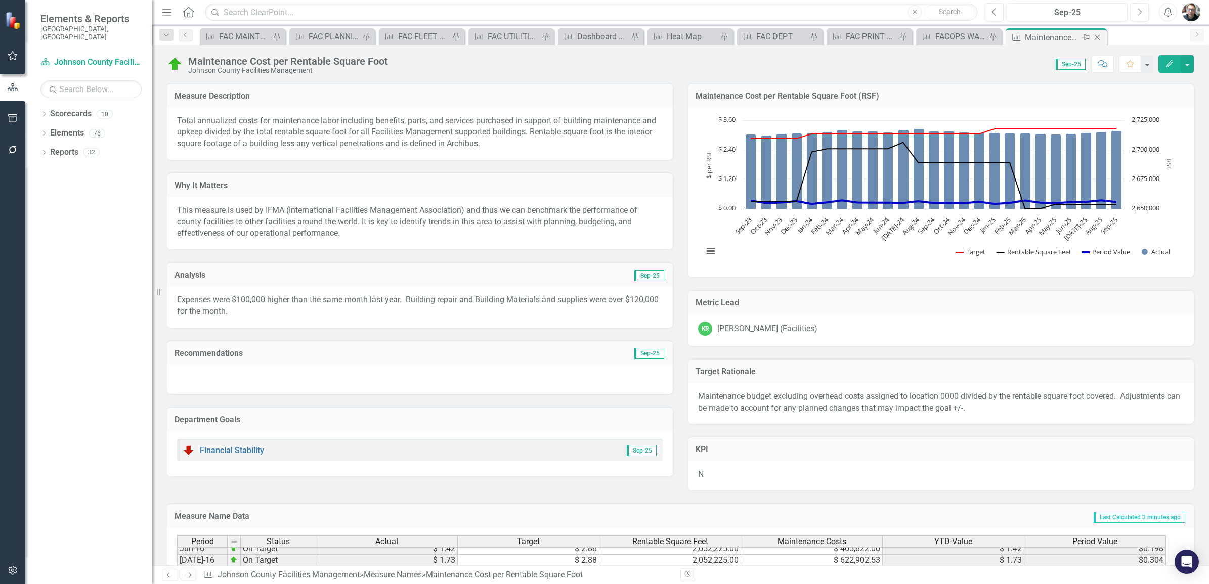
click at [1084, 36] on icon "Pin" at bounding box center [1085, 37] width 8 height 10
click at [382, 38] on icon "Pin" at bounding box center [381, 38] width 8 height 10
click at [1095, 35] on icon "Close" at bounding box center [1097, 37] width 10 height 8
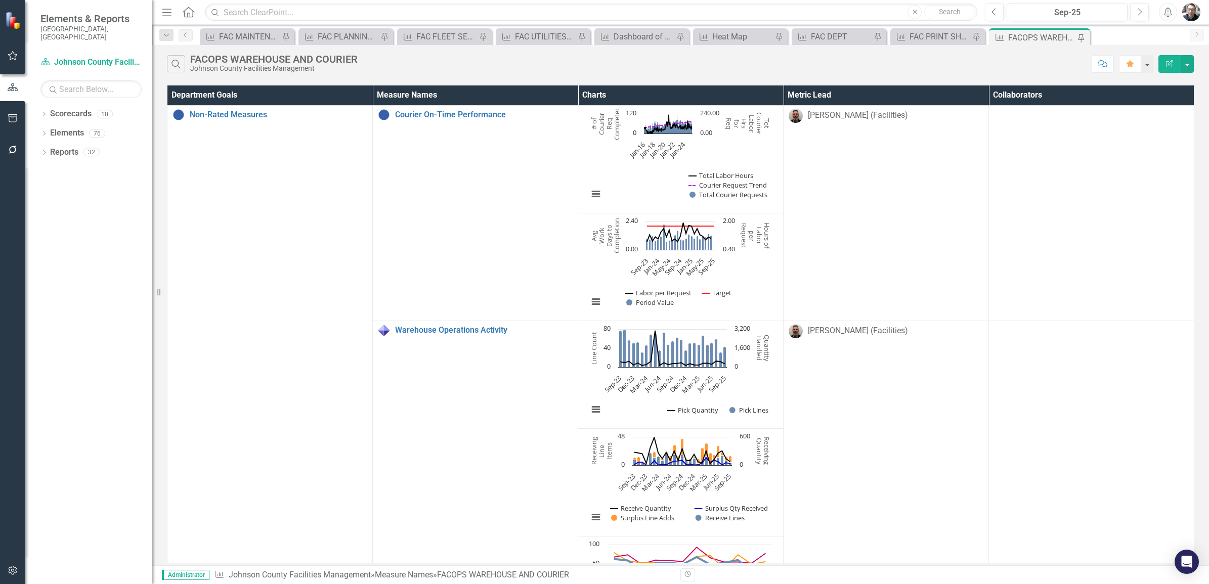
scroll to position [90, 0]
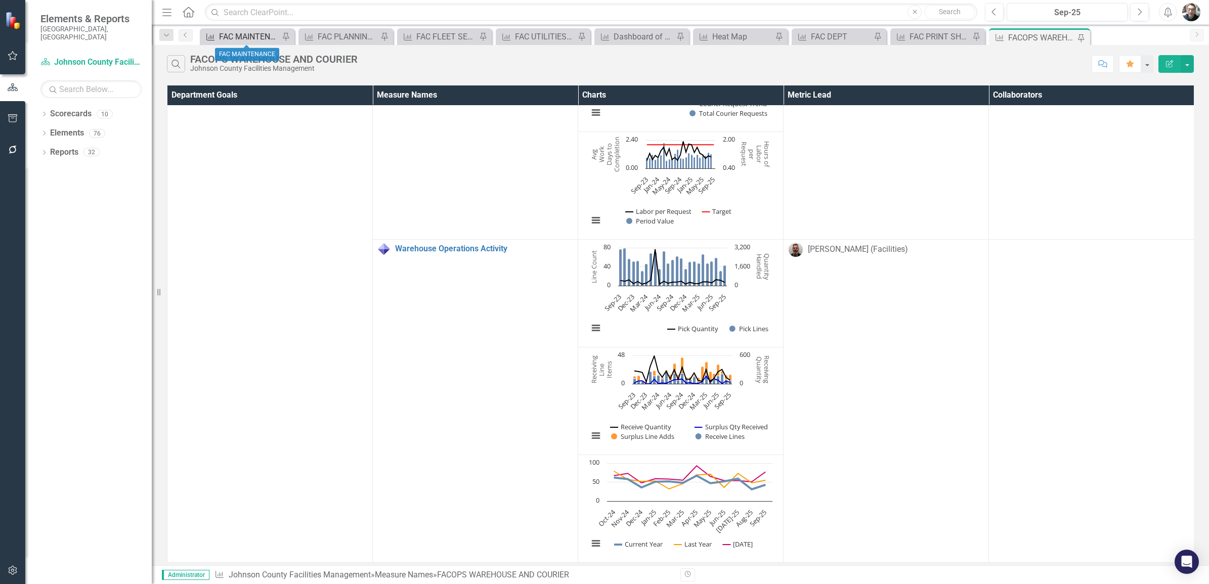
click at [234, 38] on div "FAC MAINTENANCE" at bounding box center [249, 36] width 60 height 13
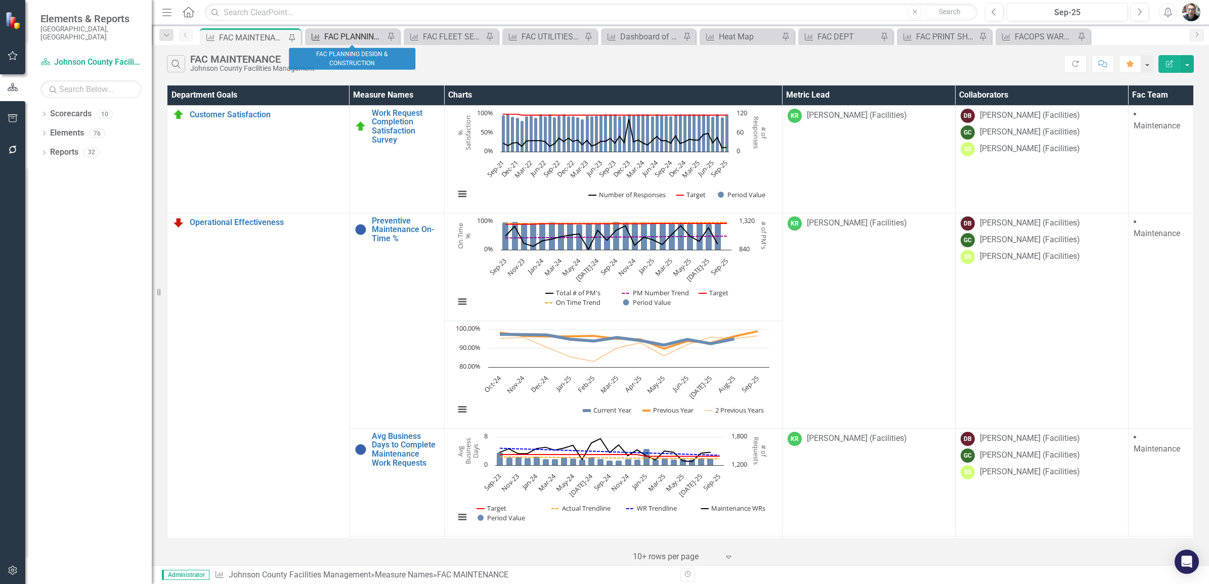
click at [352, 35] on div "FAC PLANNING DESIGN & CONSTRUCTION" at bounding box center [354, 36] width 60 height 13
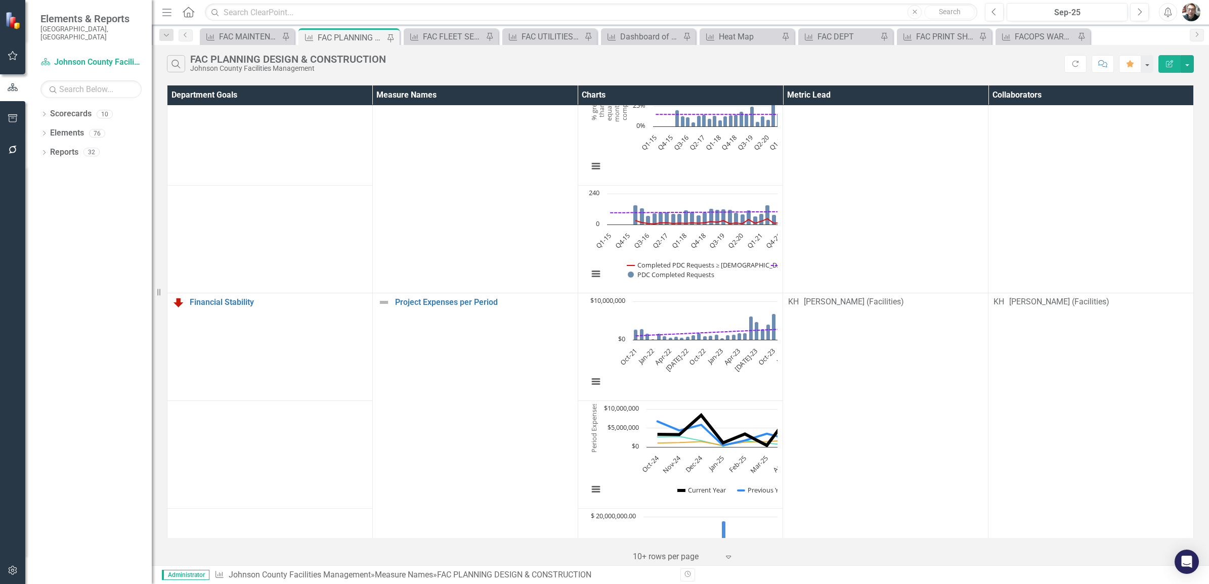
scroll to position [695, 0]
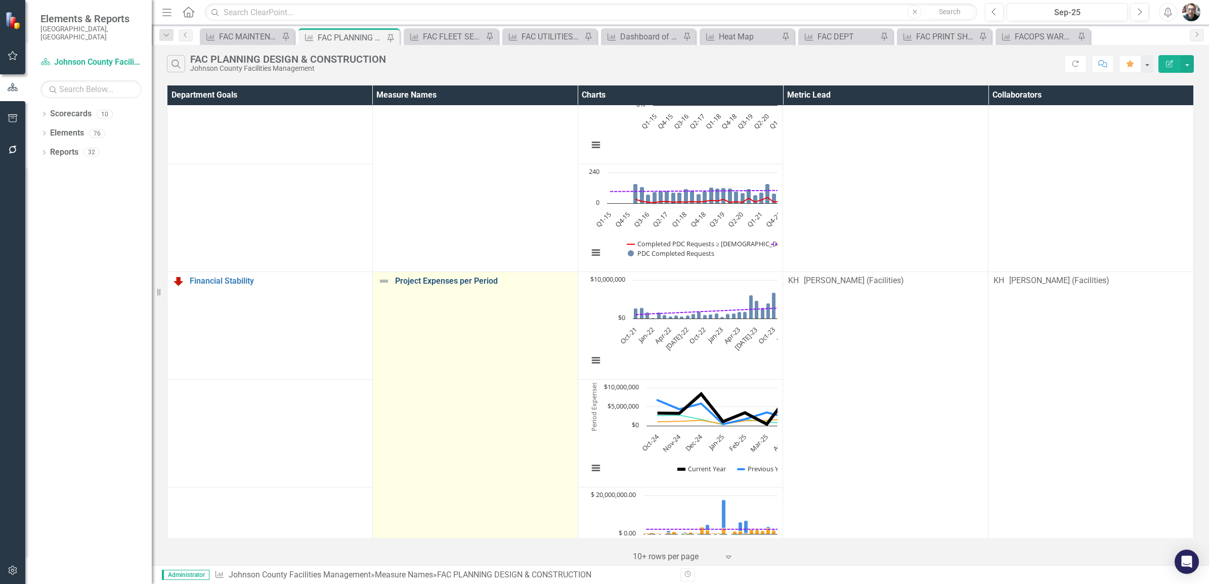
click at [415, 283] on link "Project Expenses per Period" at bounding box center [483, 281] width 177 height 9
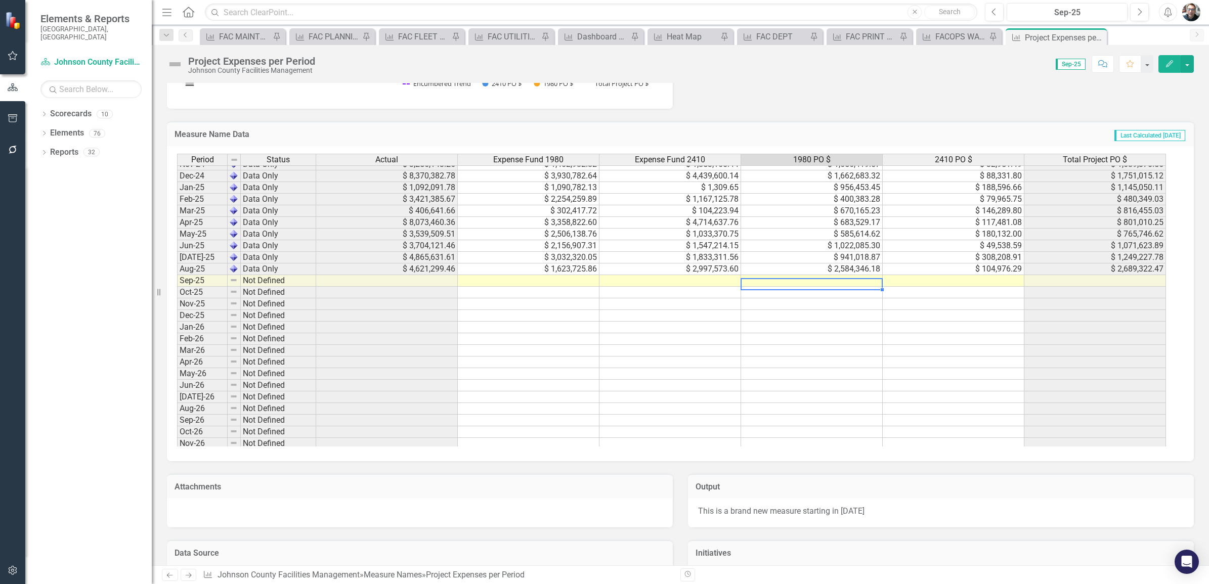
click at [823, 279] on tbody "Dec-23 Data Only $ 5,851,857.02 $ 1,791,021.67 $ 4,060,835.35 $ 345,139.87 $ 38…" at bounding box center [671, 303] width 989 height 547
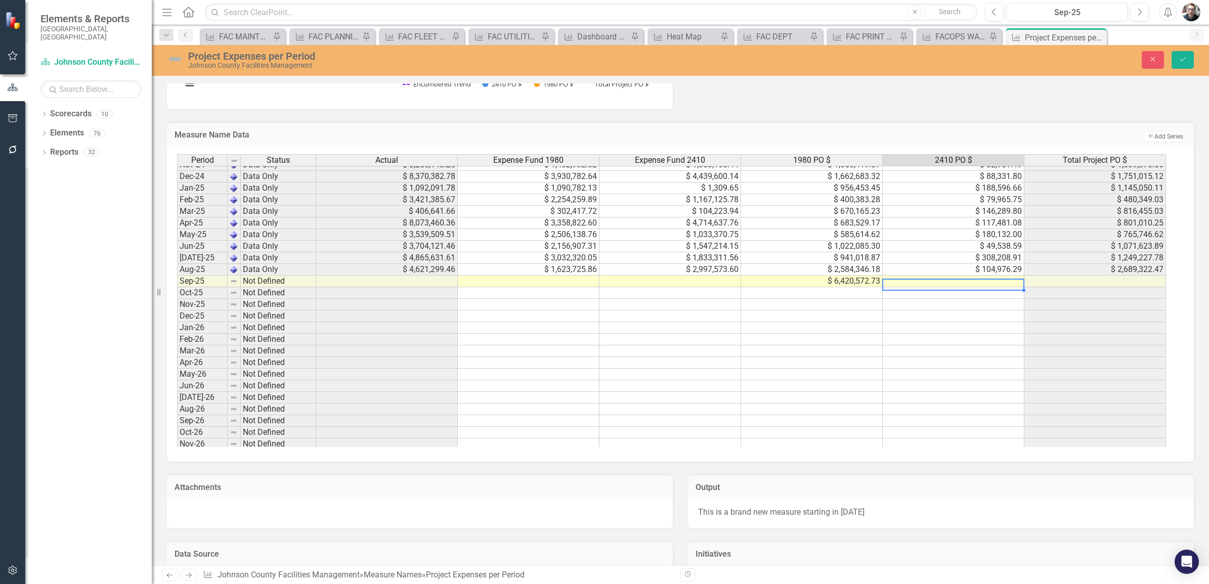
click at [961, 279] on td at bounding box center [953, 282] width 142 height 12
type textarea "133315.66"
click at [1184, 56] on icon "Save" at bounding box center [1182, 59] width 9 height 7
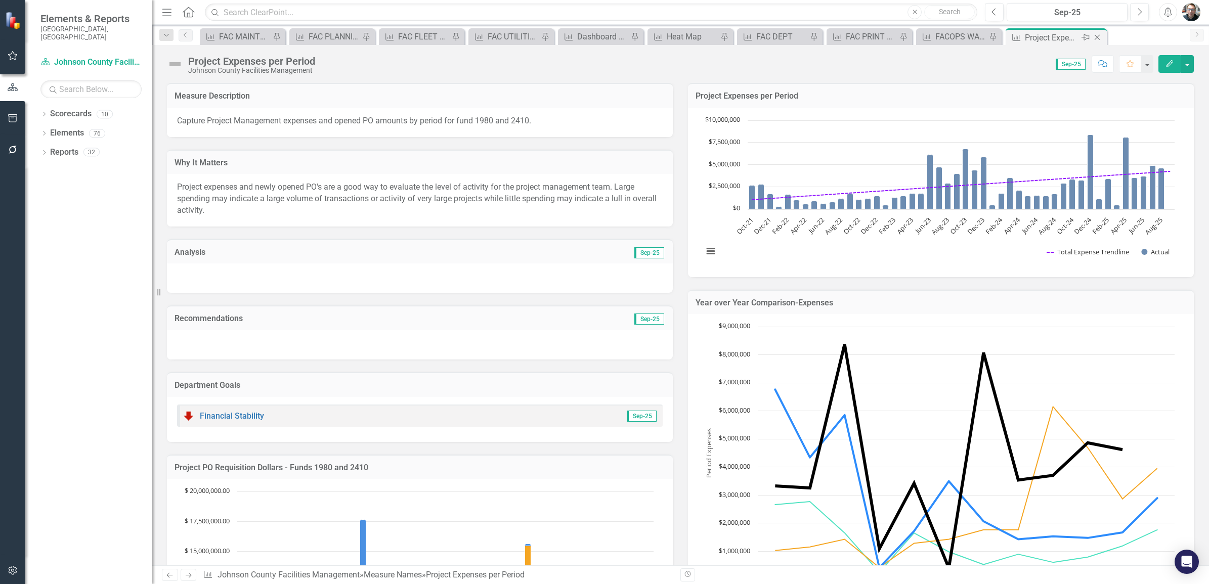
click at [1086, 38] on icon "Pin" at bounding box center [1085, 37] width 8 height 10
click at [469, 39] on icon at bounding box center [470, 38] width 8 height 6
click at [1095, 38] on icon "Close" at bounding box center [1097, 37] width 10 height 8
